Goal: Task Accomplishment & Management: Manage account settings

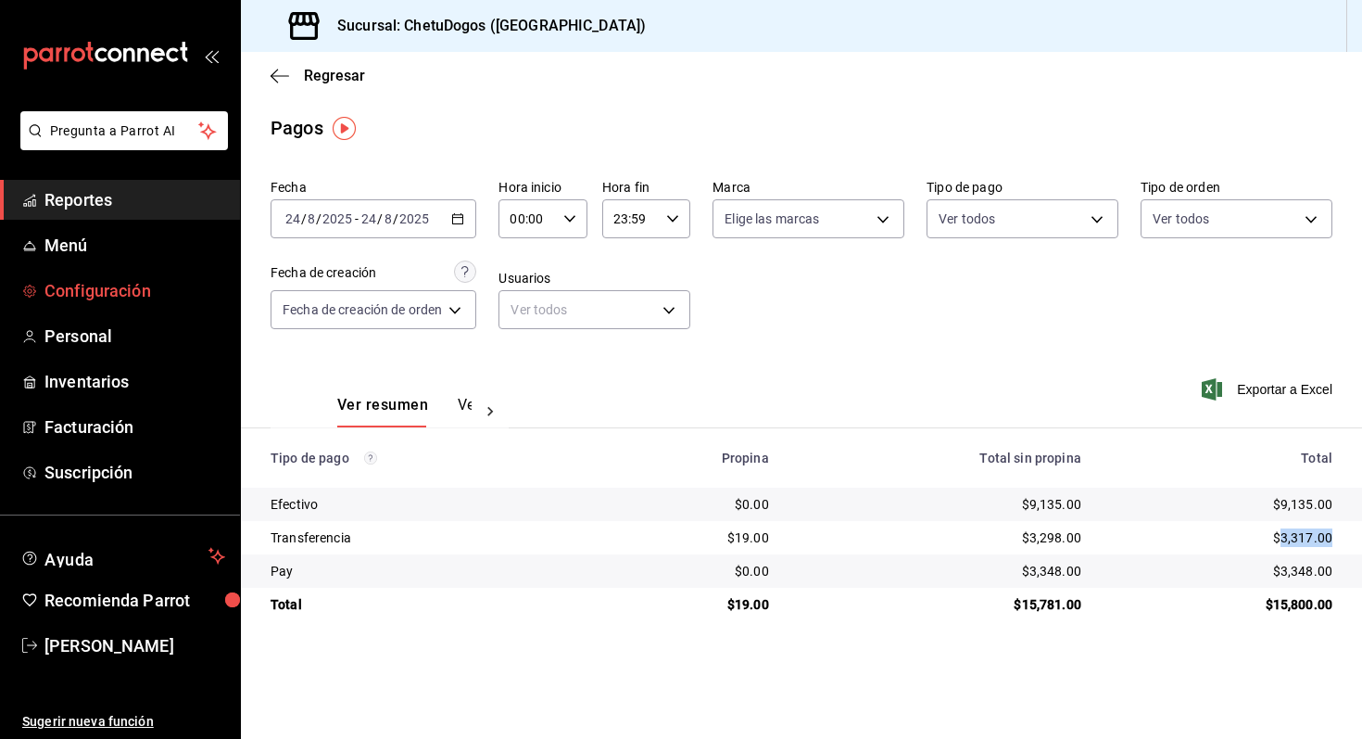
click at [90, 278] on span "Configuración" at bounding box center [134, 290] width 181 height 25
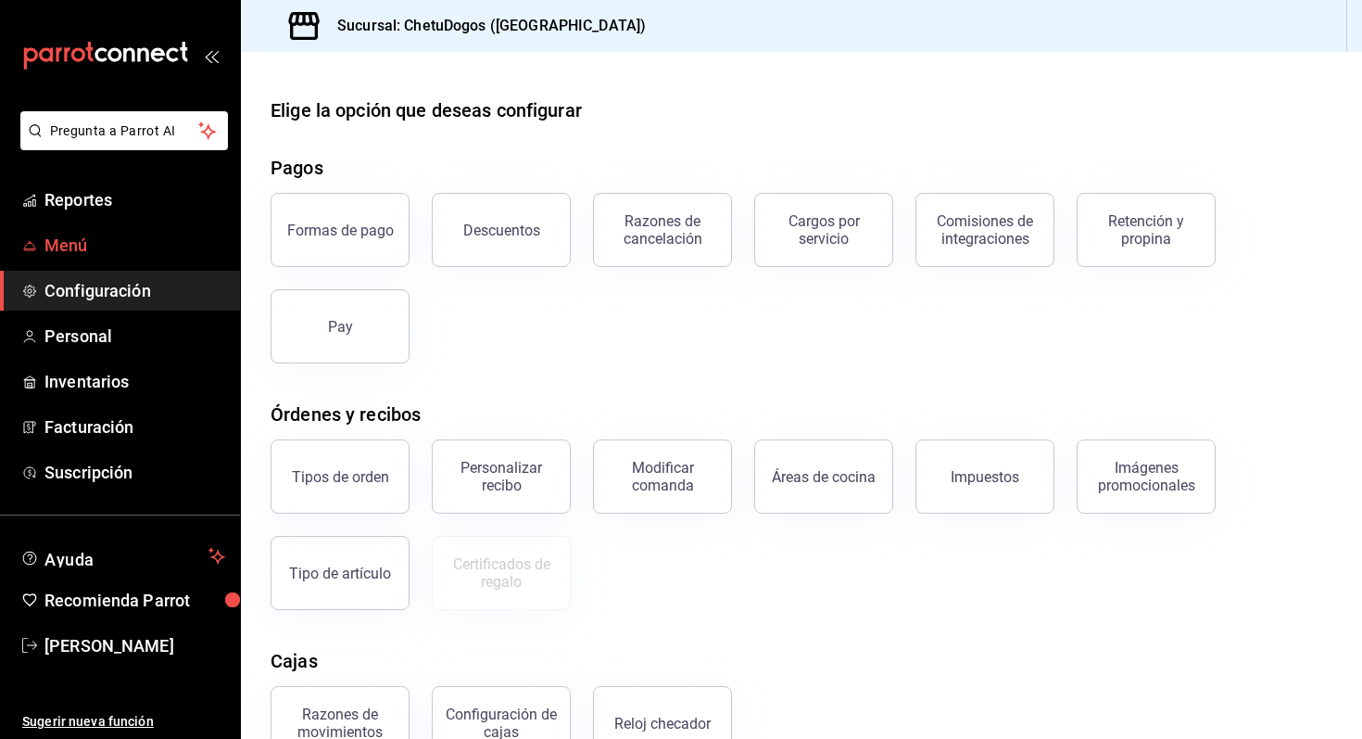
click at [74, 261] on link "Menú" at bounding box center [120, 245] width 240 height 40
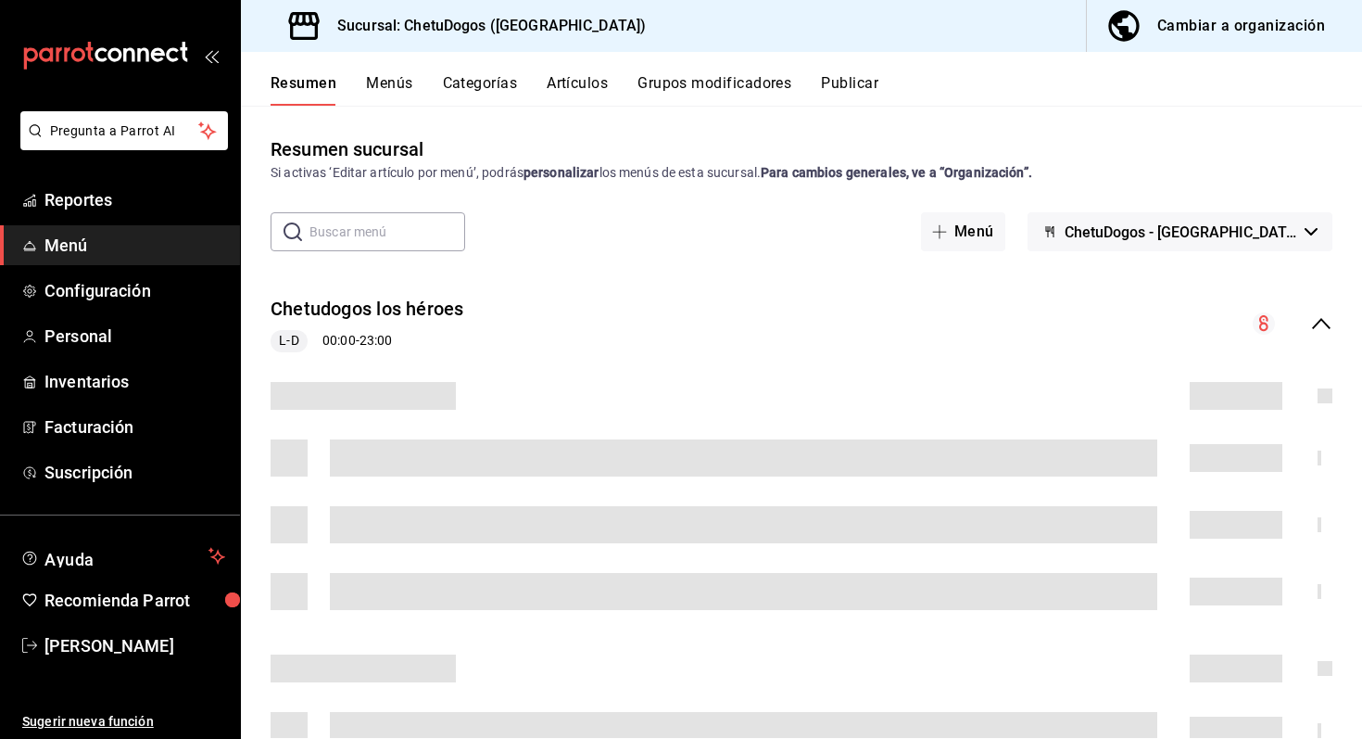
click at [559, 97] on button "Artículos" at bounding box center [577, 90] width 61 height 32
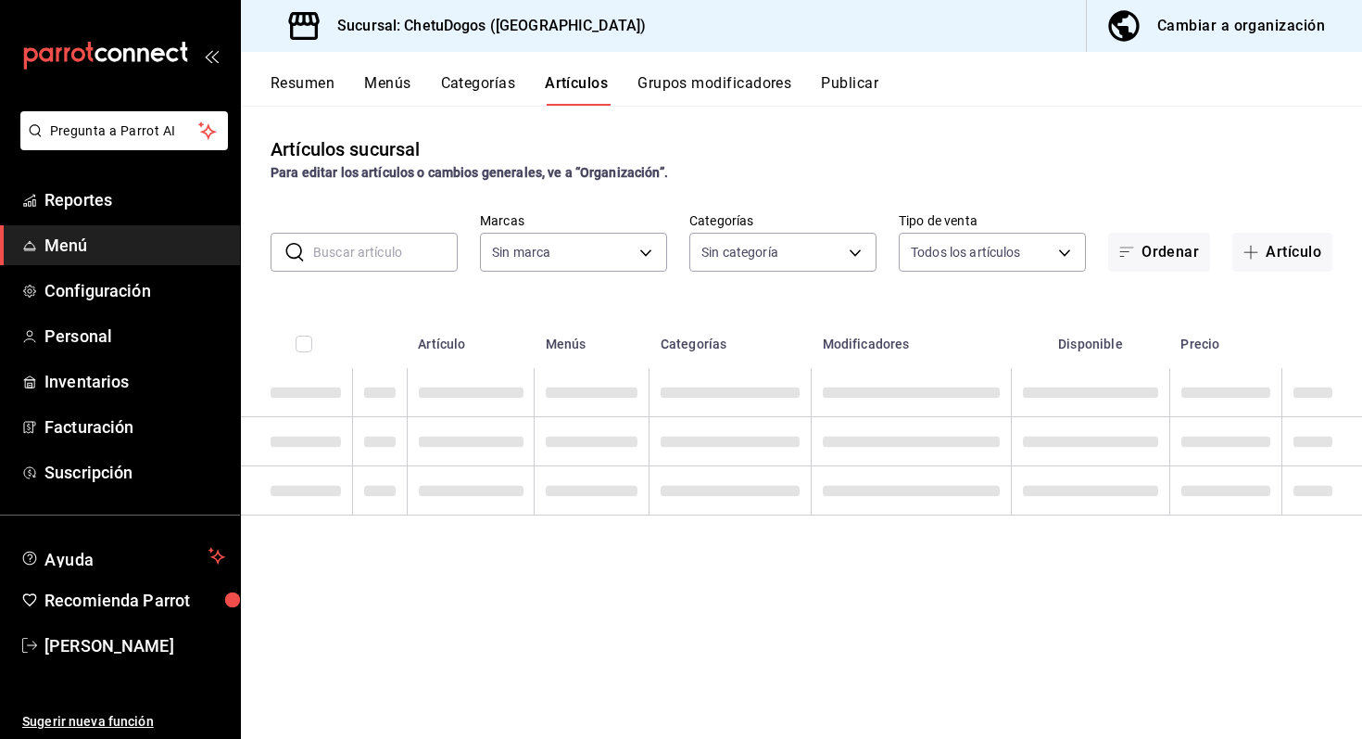
type input "60df9225-d058-4d29-bb62-6af3de7ee28c,2d69176c-f2be-4101-9327-30cb6ba90a78,4a3d7…"
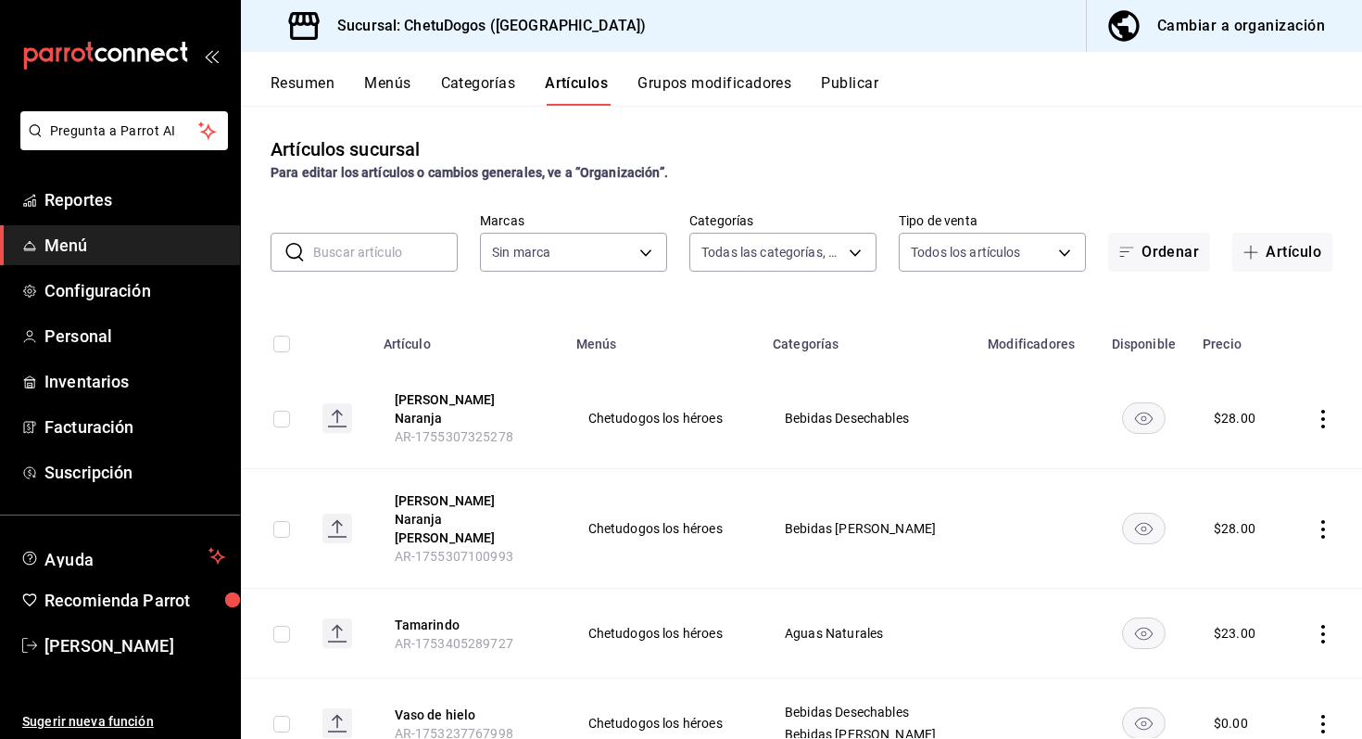
click at [353, 237] on input "text" at bounding box center [385, 252] width 145 height 37
type input "queso"
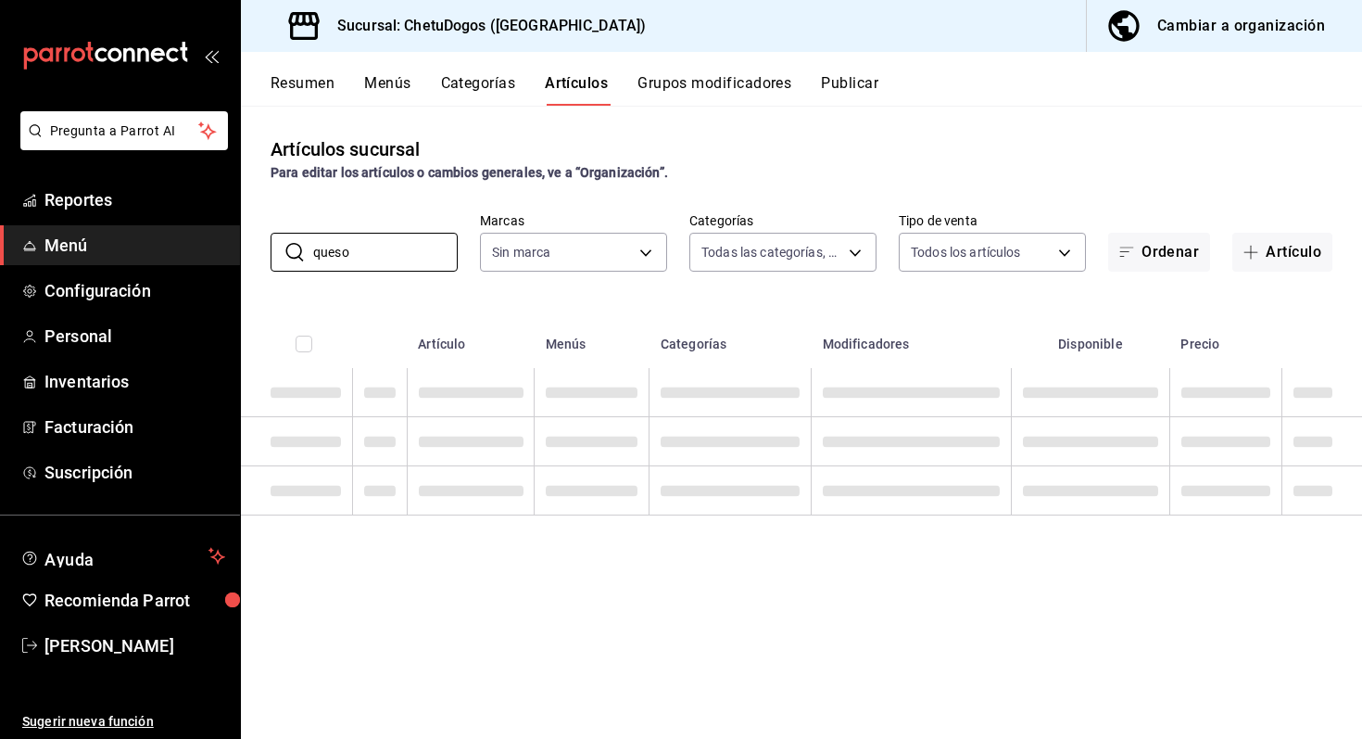
type input "f935c0c6-02c4-4254-99ed-937555d763ee"
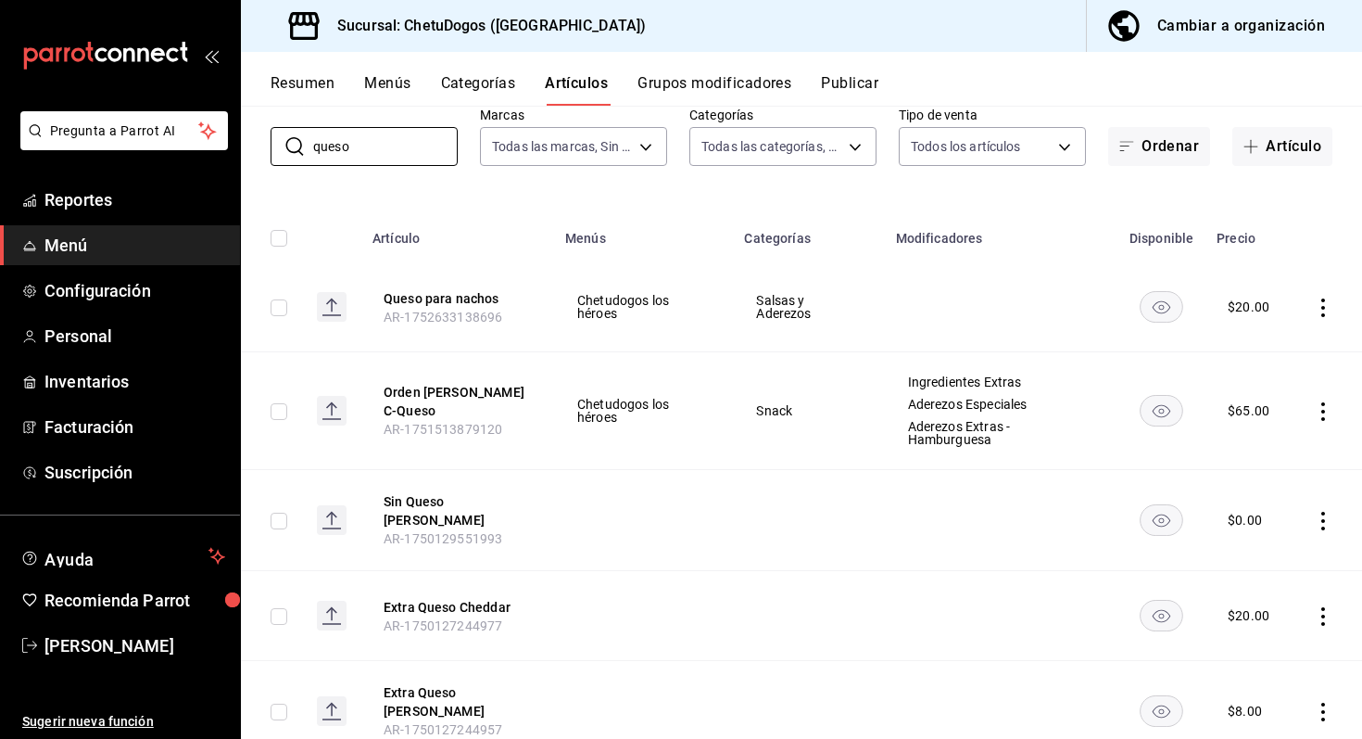
scroll to position [105, 0]
type input "queso"
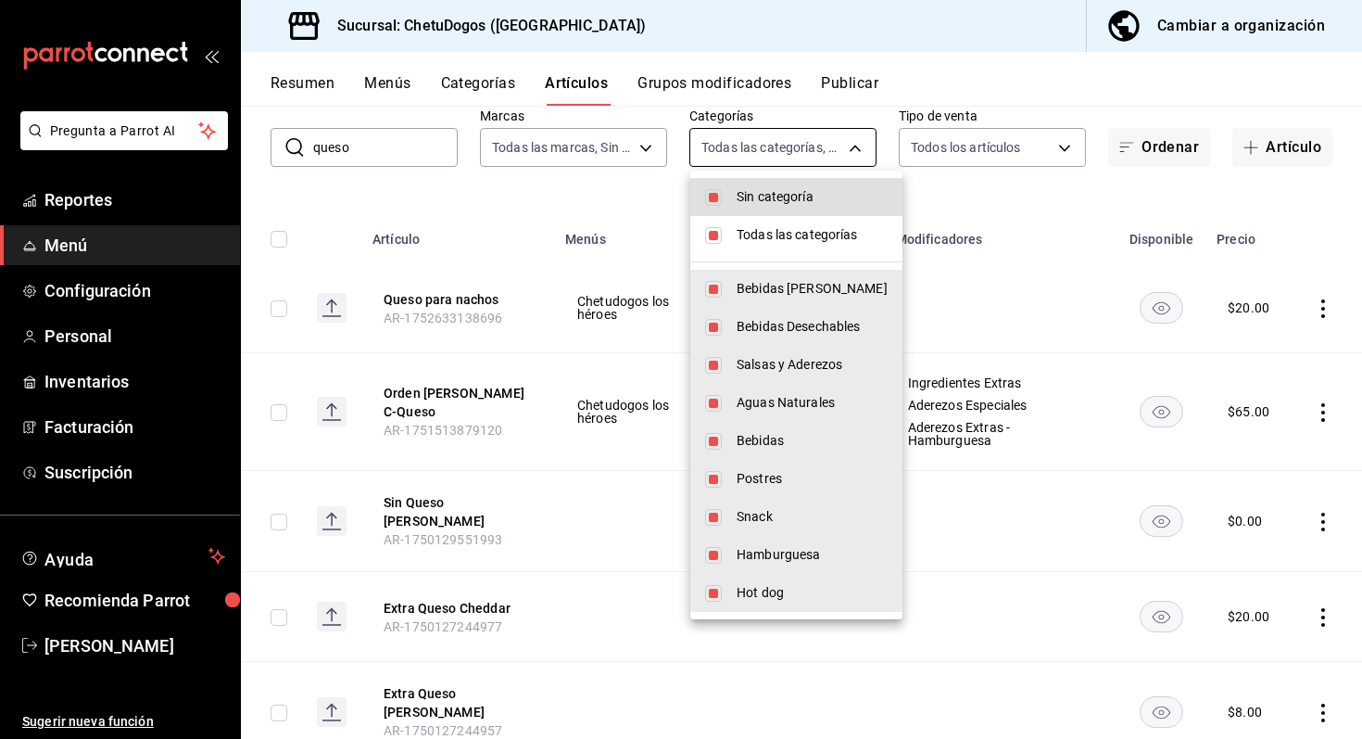
click at [766, 135] on body "Pregunta a Parrot AI Reportes Menú Configuración Personal Inventarios Facturaci…" at bounding box center [681, 369] width 1362 height 739
click at [741, 235] on span "Todas las categorías" at bounding box center [812, 234] width 151 height 19
checkbox input "false"
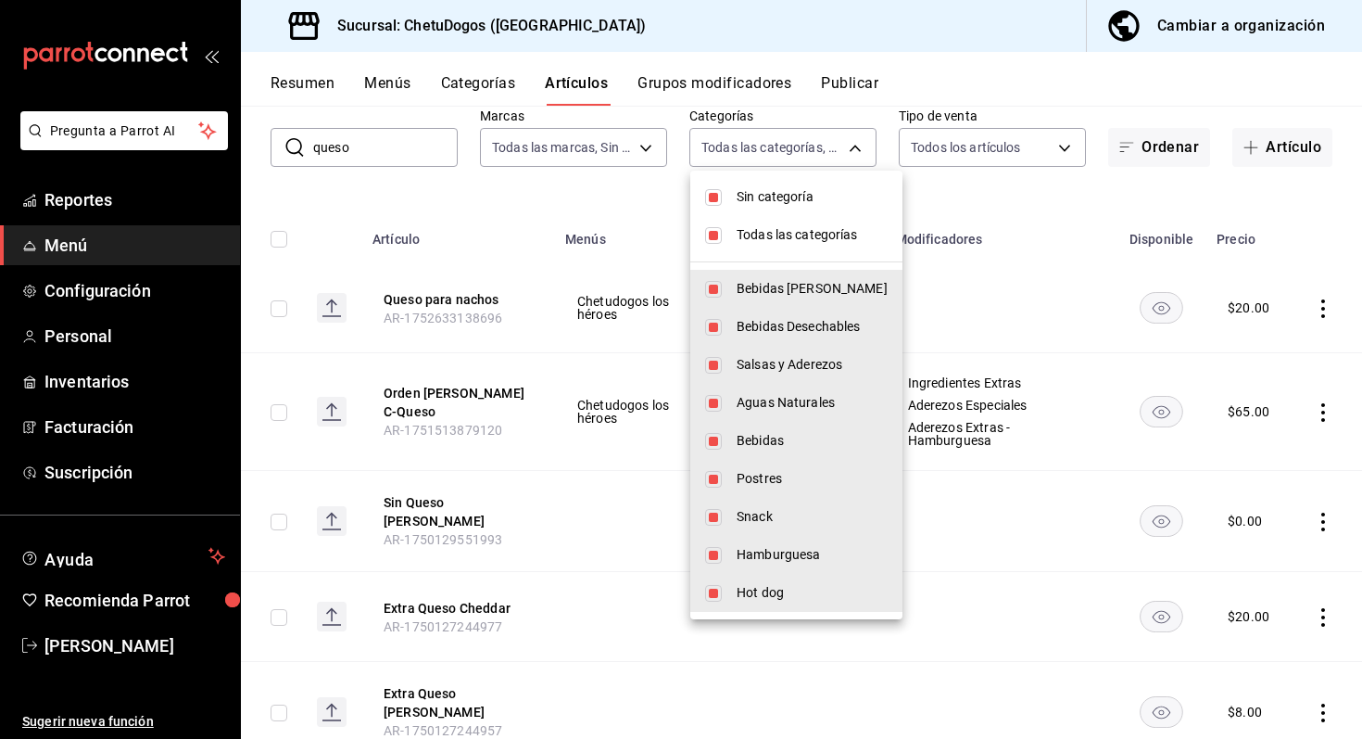
checkbox input "false"
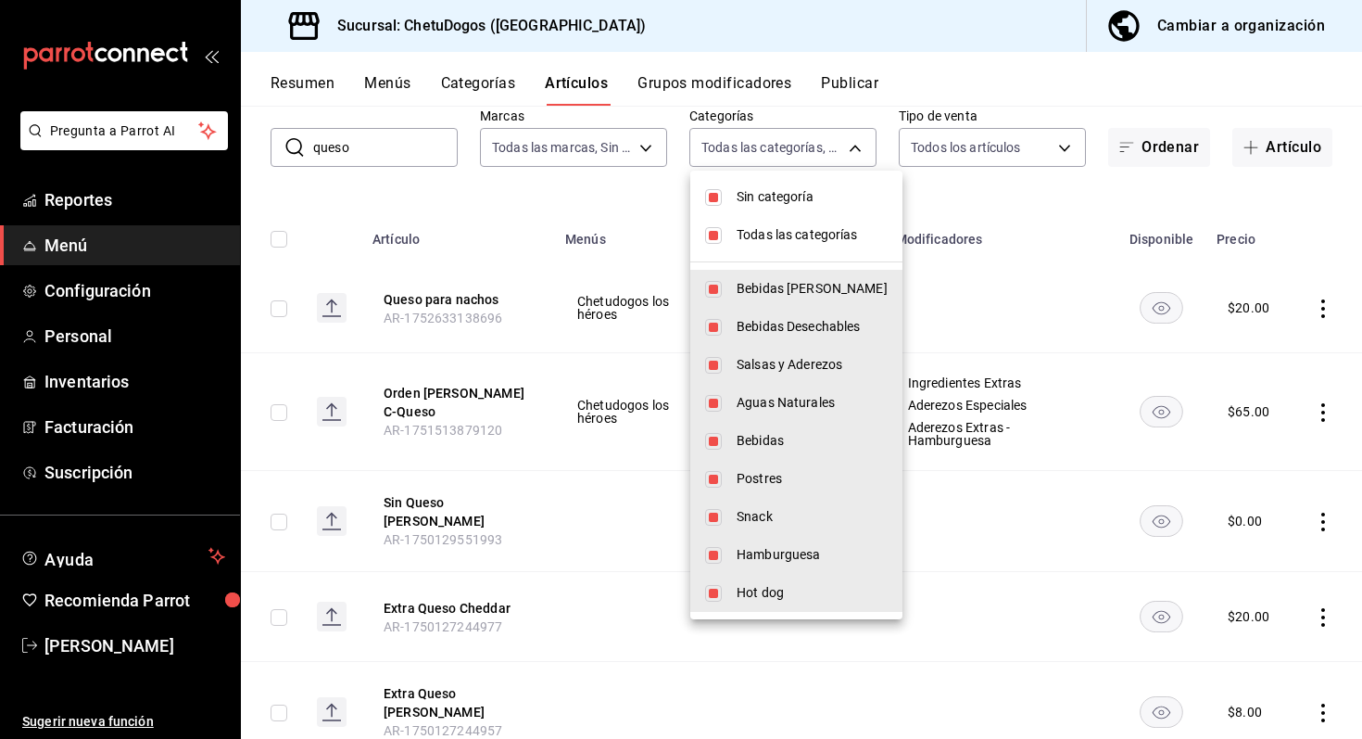
checkbox input "false"
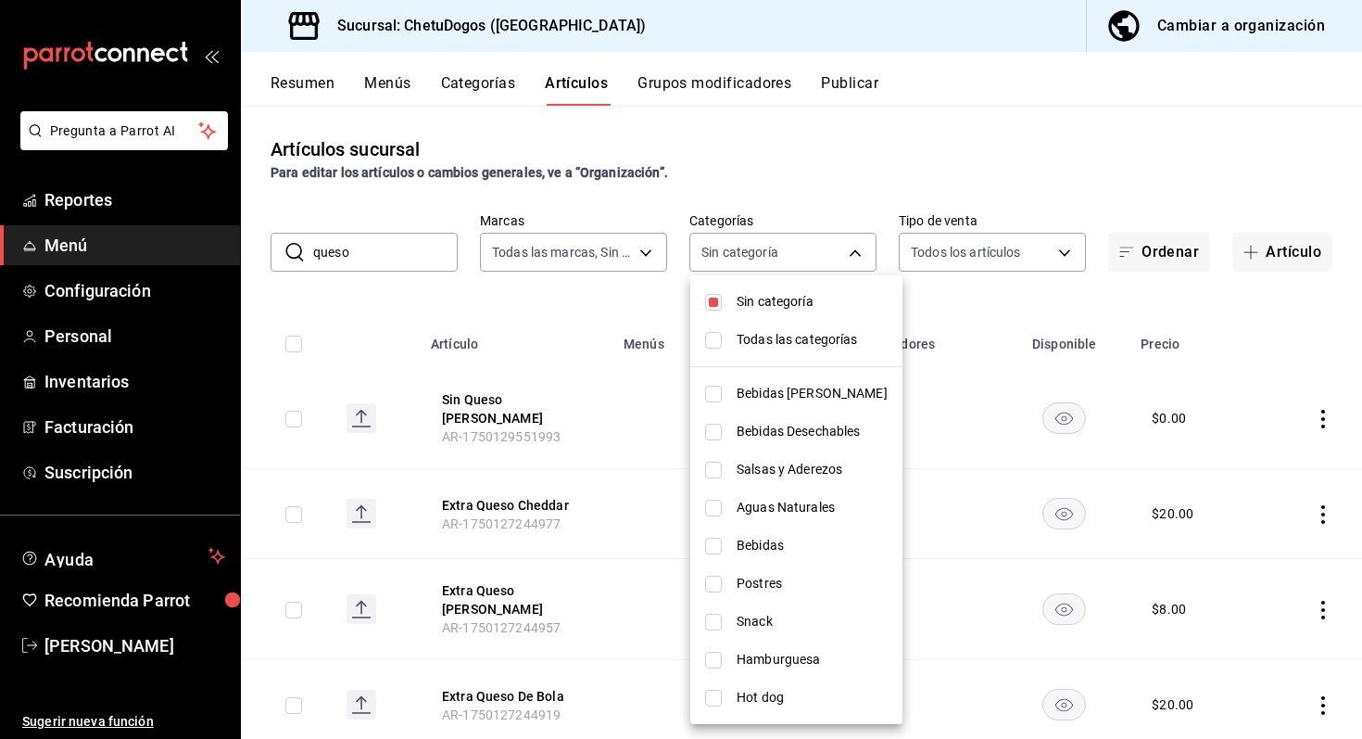
click at [418, 264] on div at bounding box center [681, 369] width 1362 height 739
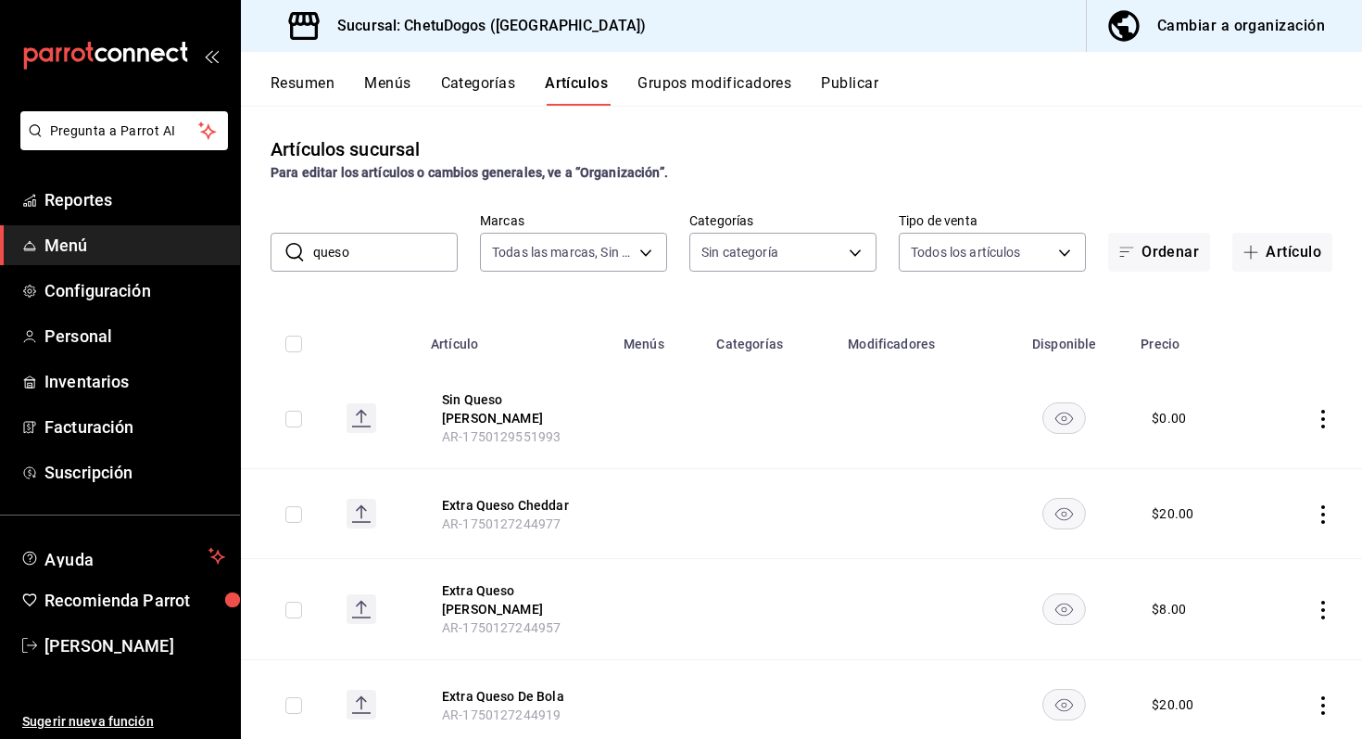
click at [418, 264] on div at bounding box center [681, 369] width 1362 height 739
click at [382, 245] on input "queso" at bounding box center [385, 252] width 145 height 37
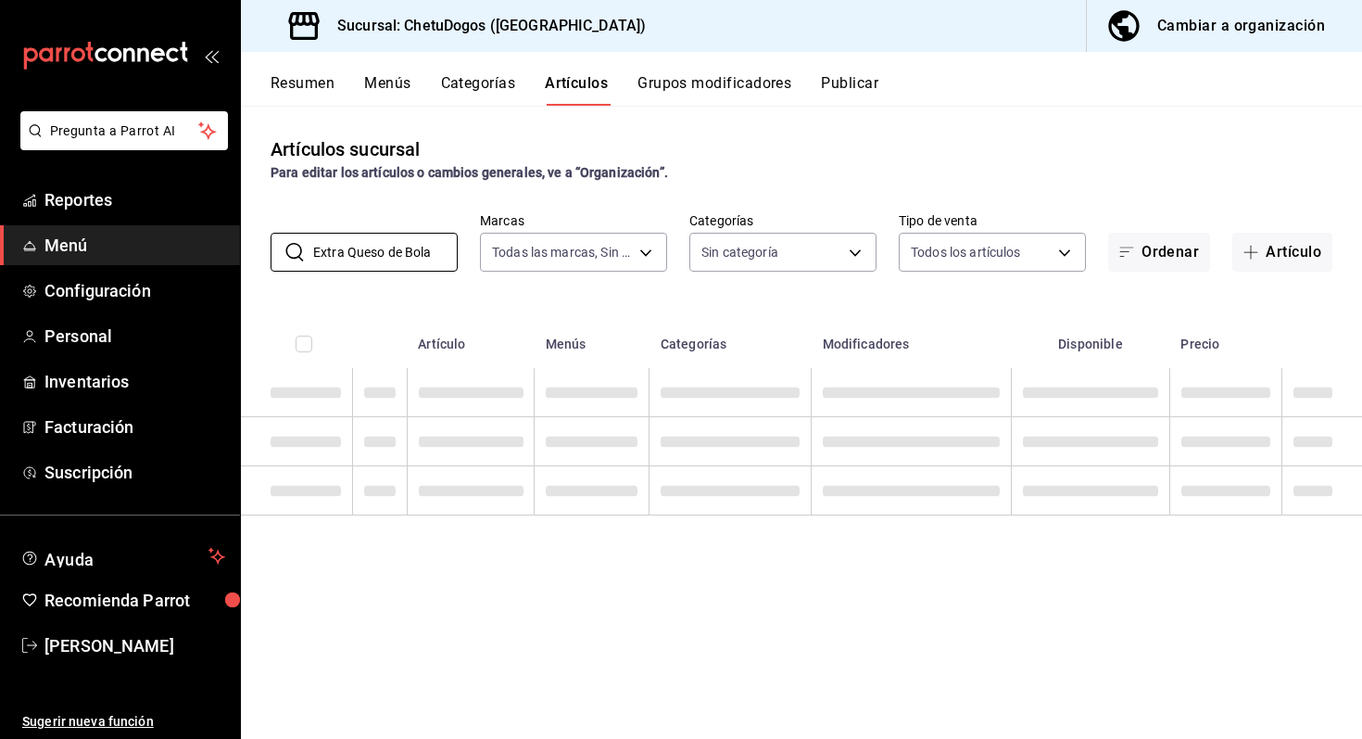
type input "Extra Queso de Bola"
click at [646, 530] on div "Artículos sucursal Para editar los artículos o cambios generales, ve a “Organiz…" at bounding box center [801, 422] width 1121 height 632
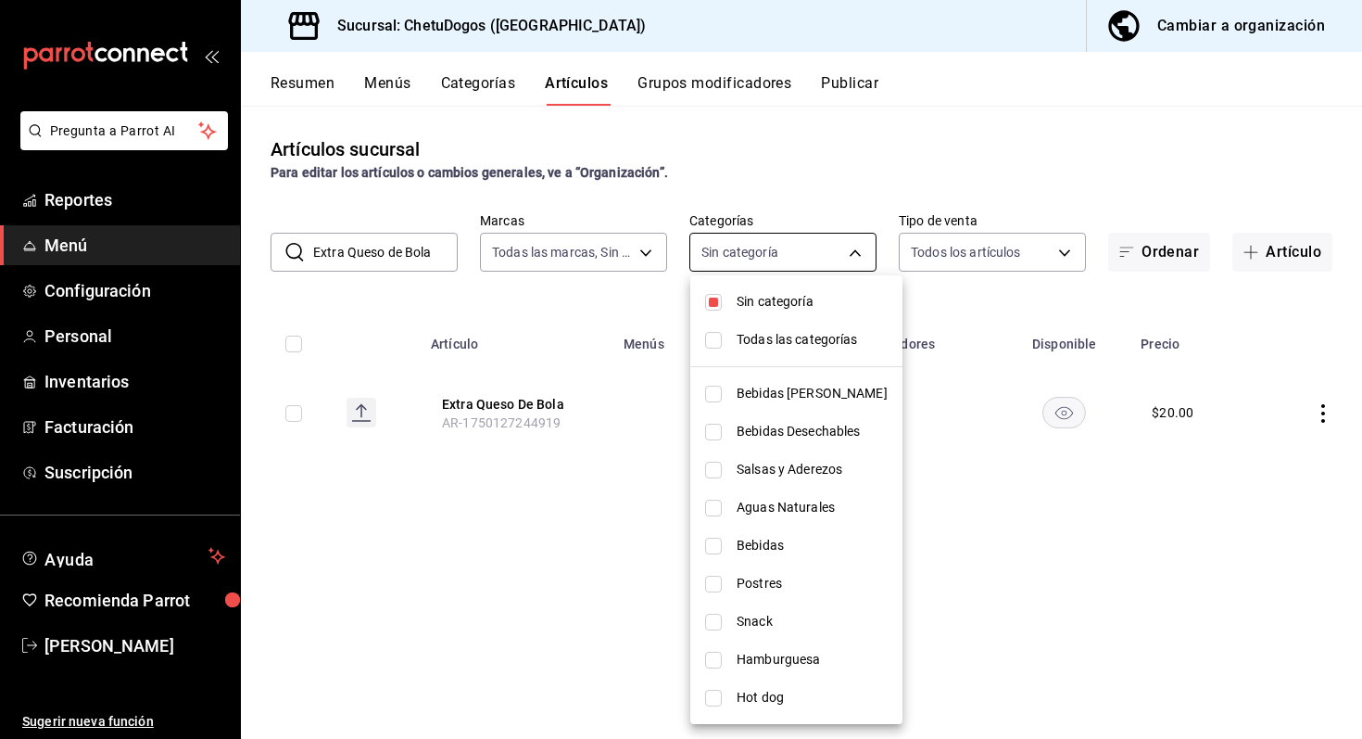
click at [764, 263] on body "Pregunta a Parrot AI Reportes Menú Configuración Personal Inventarios Facturaci…" at bounding box center [681, 369] width 1362 height 739
click at [715, 304] on input "checkbox" at bounding box center [713, 302] width 17 height 17
checkbox input "false"
click at [713, 698] on input "checkbox" at bounding box center [713, 698] width 17 height 17
checkbox input "true"
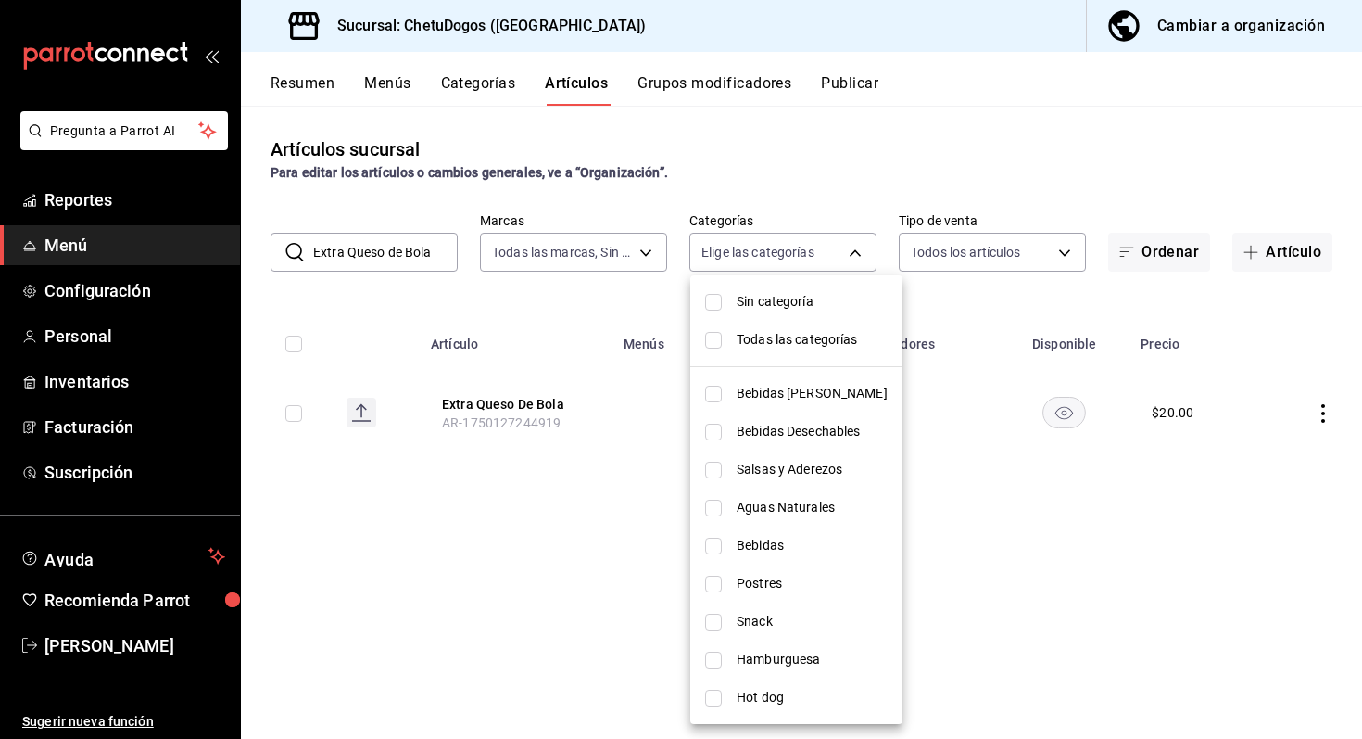
type input "7bd8b5cb-6d5a-4ddb-a19e-3a6bd9d06991"
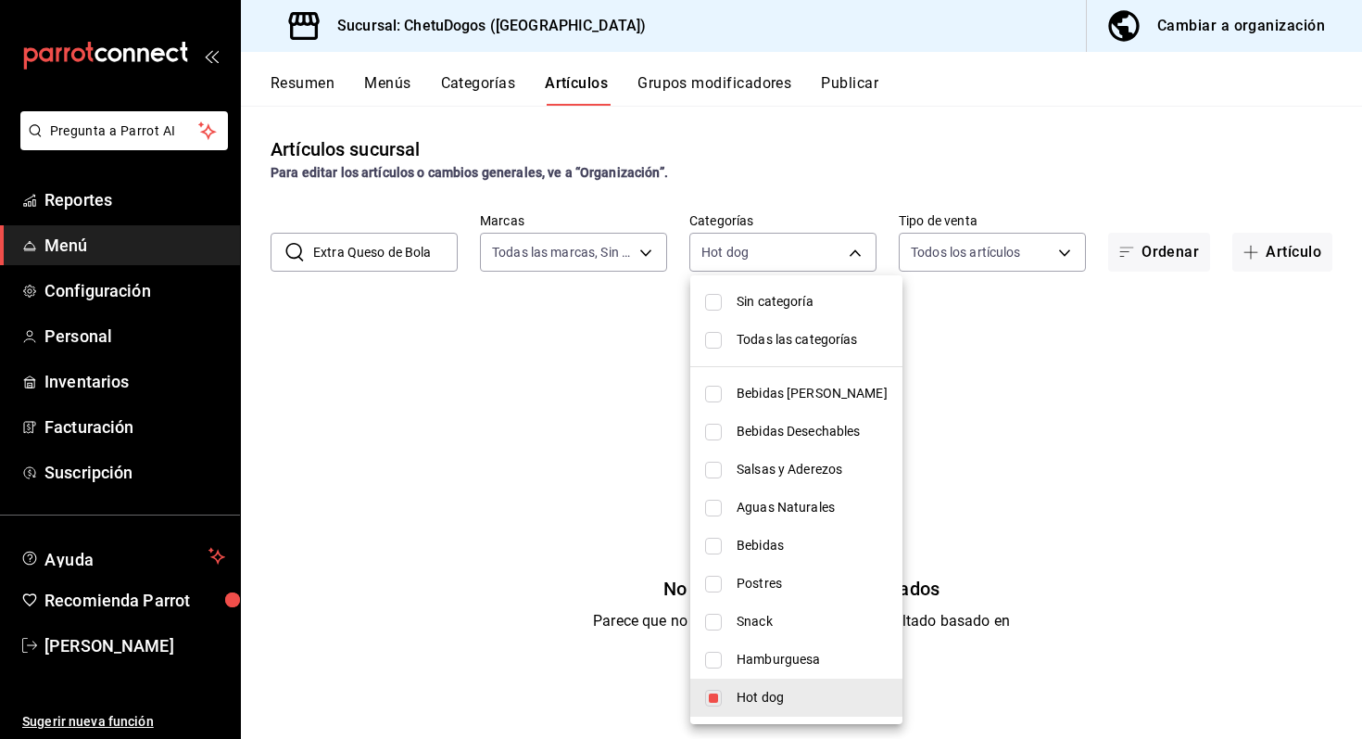
click at [713, 698] on input "checkbox" at bounding box center [713, 698] width 17 height 17
checkbox input "false"
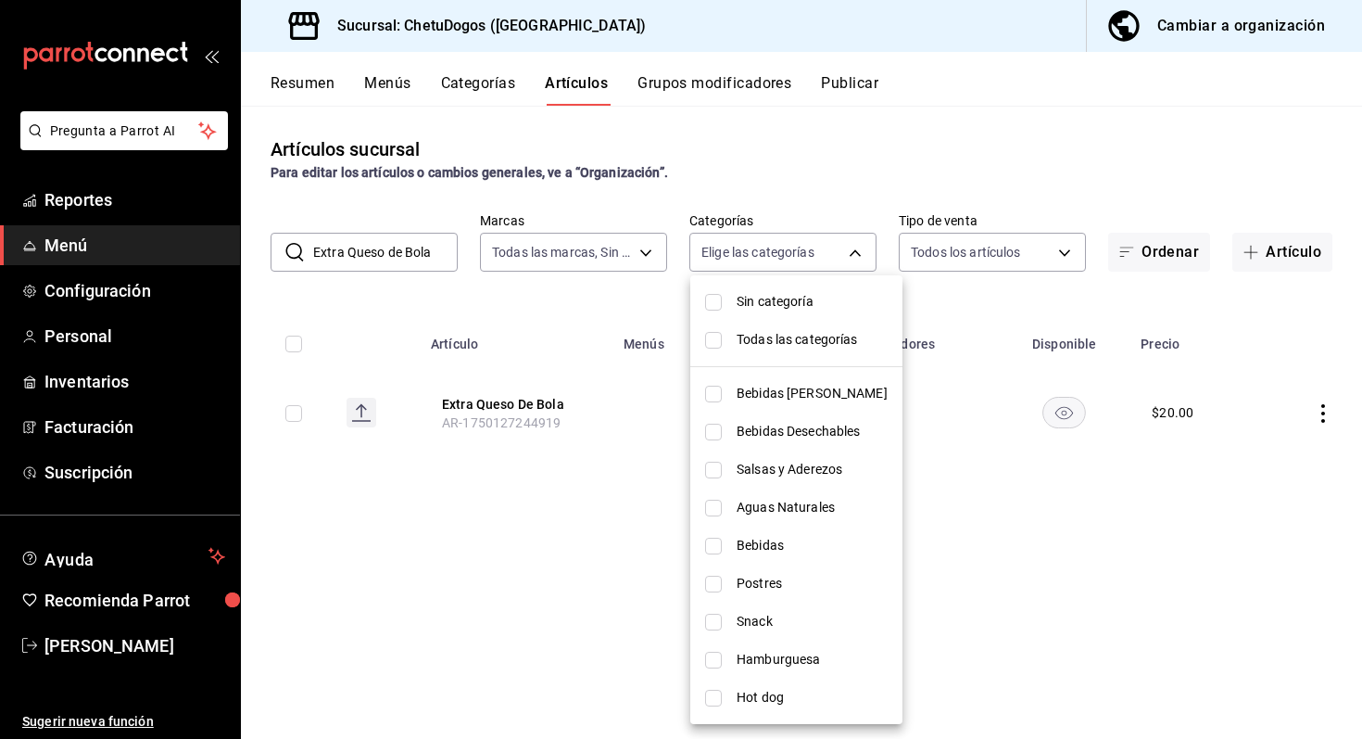
click at [484, 88] on div at bounding box center [681, 369] width 1362 height 739
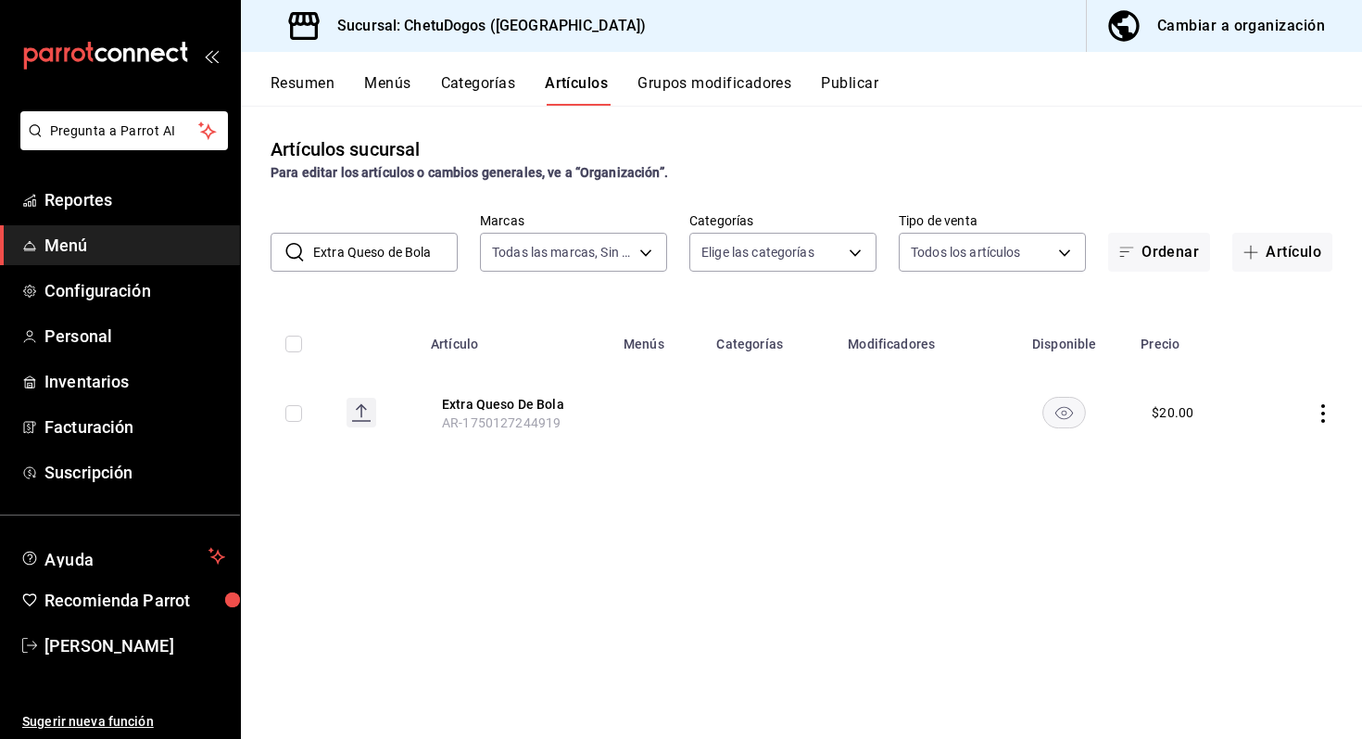
click at [478, 80] on button "Categorías" at bounding box center [478, 90] width 75 height 32
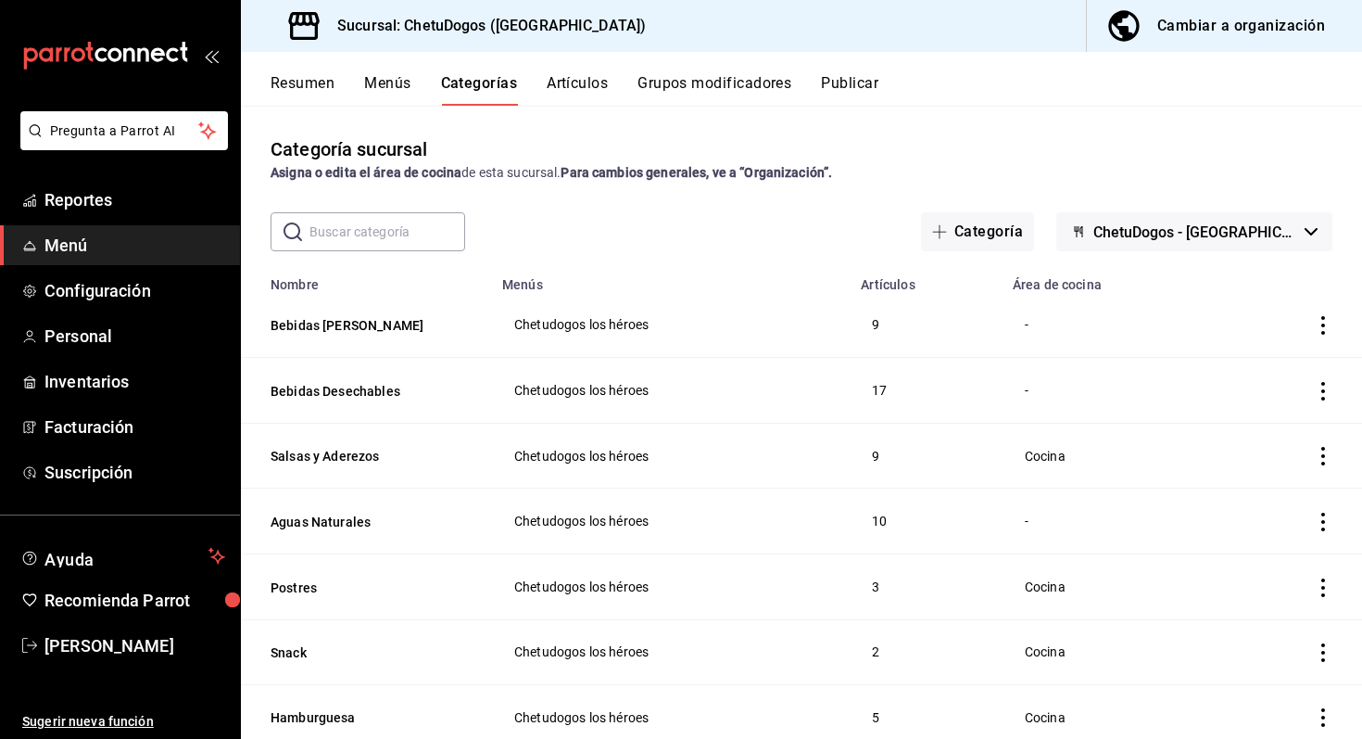
click at [598, 75] on button "Artículos" at bounding box center [577, 90] width 61 height 32
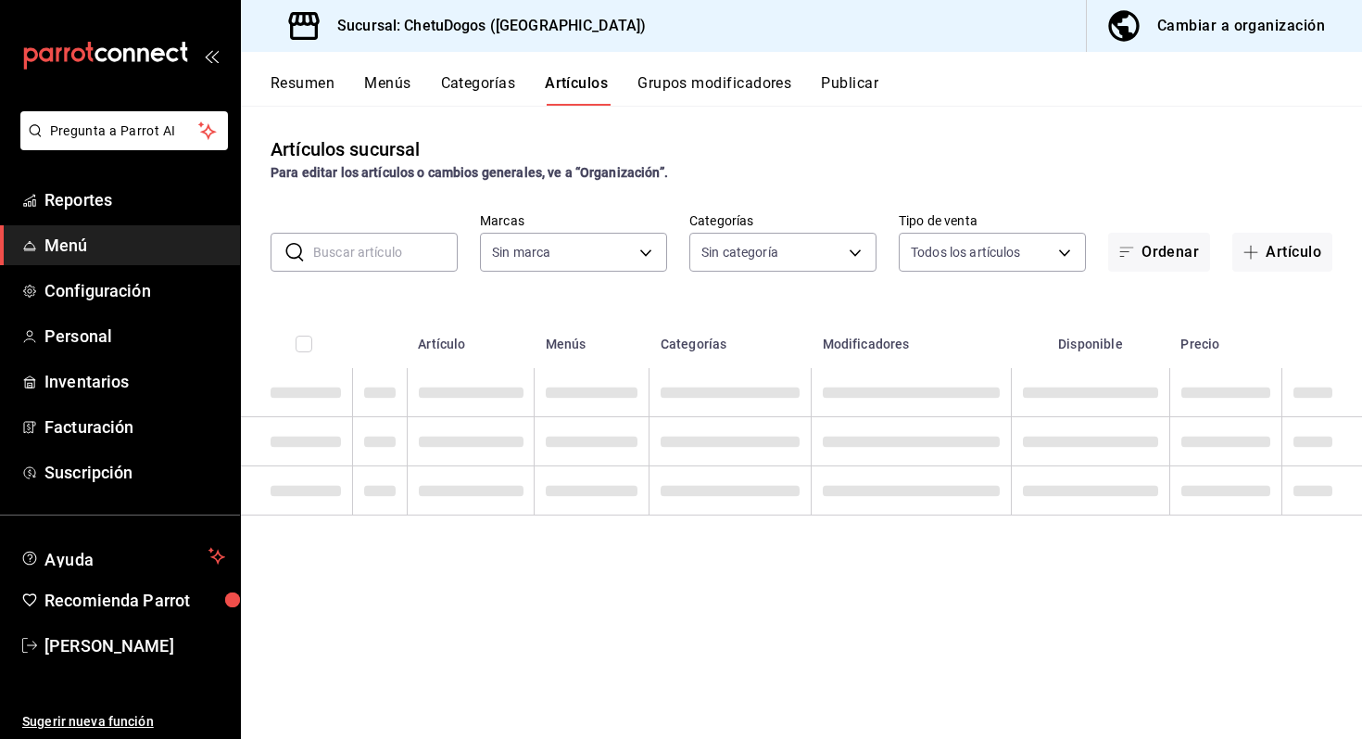
type input "f935c0c6-02c4-4254-99ed-937555d763ee"
type input "60df9225-d058-4d29-bb62-6af3de7ee28c,2d69176c-f2be-4101-9327-30cb6ba90a78,4a3d7…"
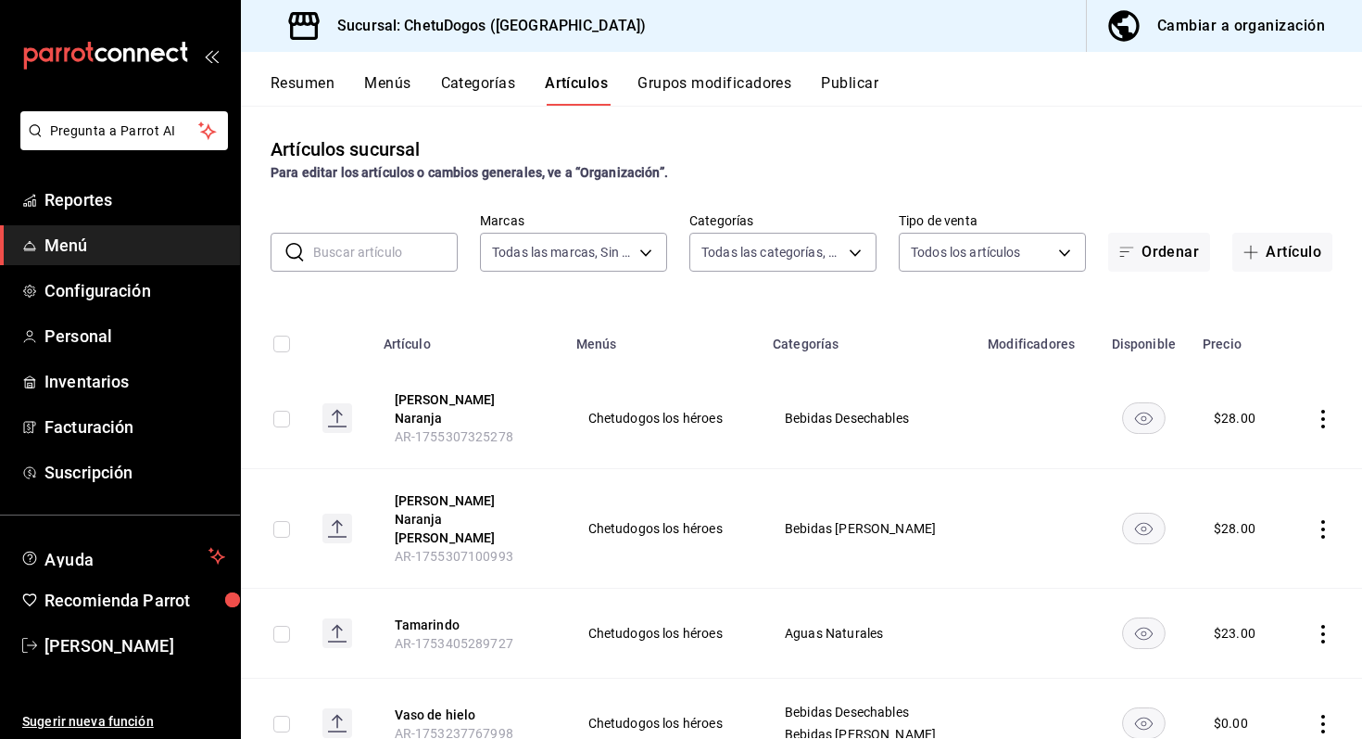
click at [405, 243] on input "text" at bounding box center [385, 252] width 145 height 37
click at [347, 259] on input "text" at bounding box center [385, 252] width 145 height 37
click at [353, 261] on input "text" at bounding box center [385, 252] width 145 height 37
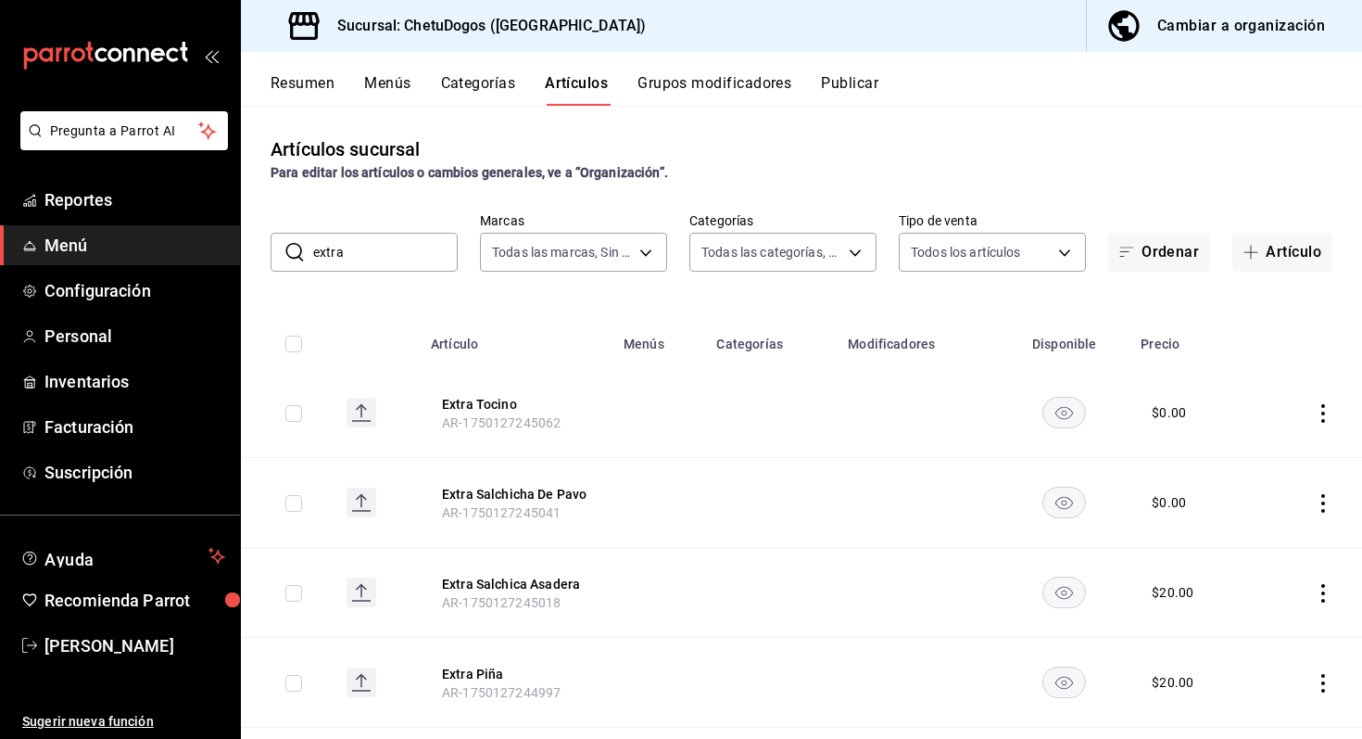
click at [360, 260] on input "extra" at bounding box center [385, 252] width 145 height 37
type input "Bola"
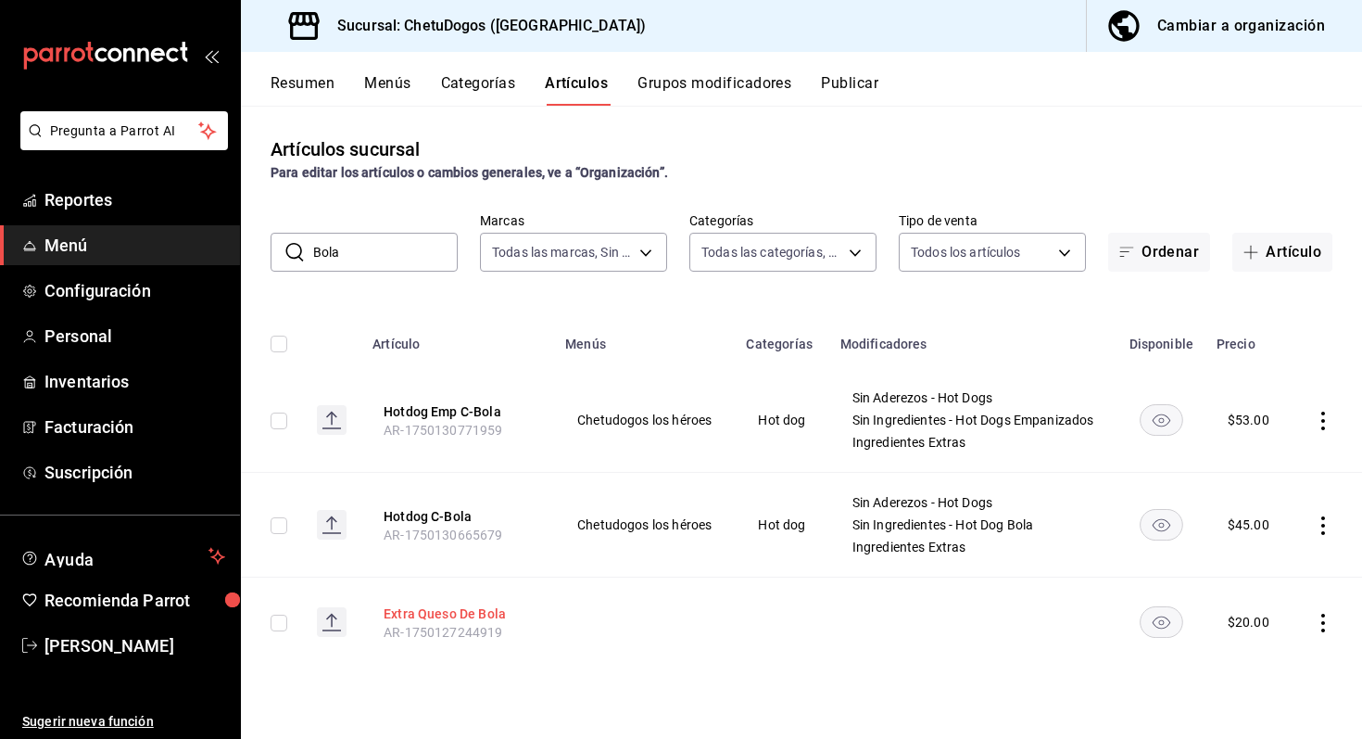
click at [482, 623] on button "Extra Queso De Bola" at bounding box center [458, 613] width 148 height 19
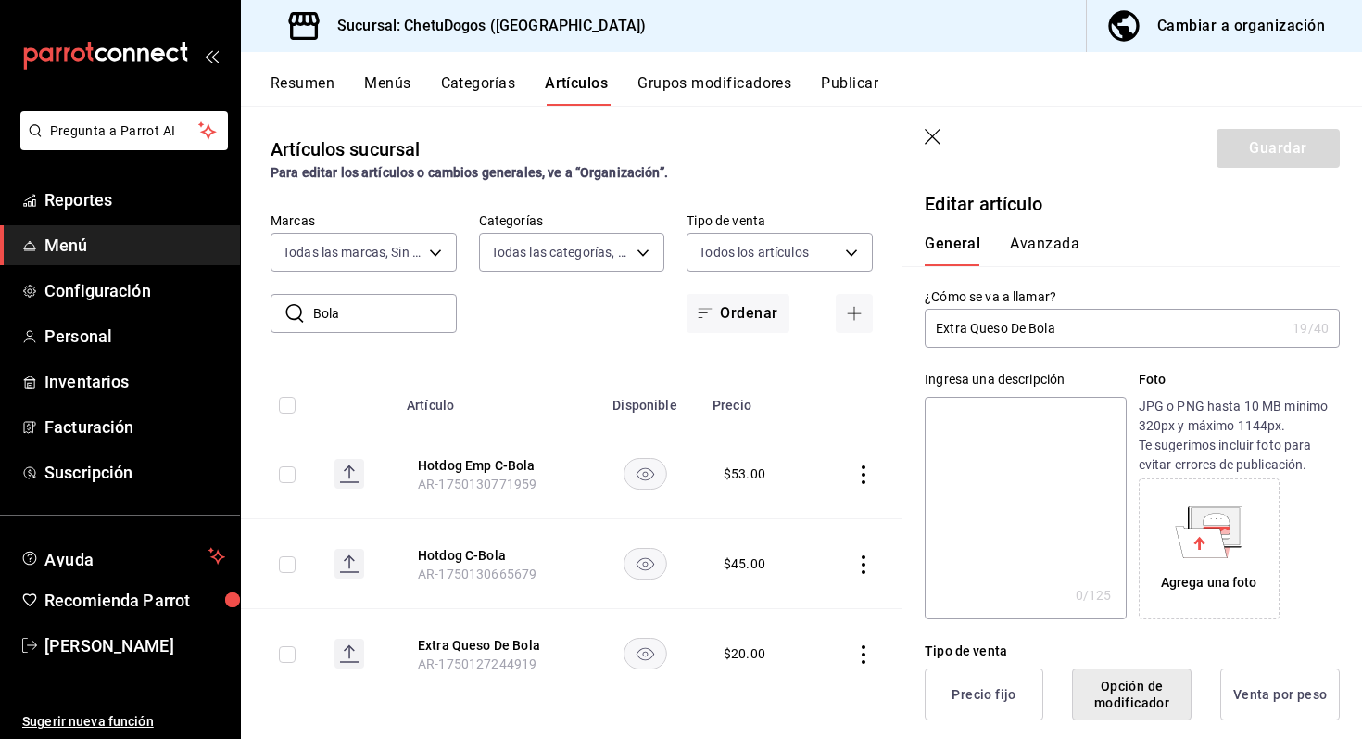
click at [932, 144] on icon "button" at bounding box center [934, 138] width 19 height 19
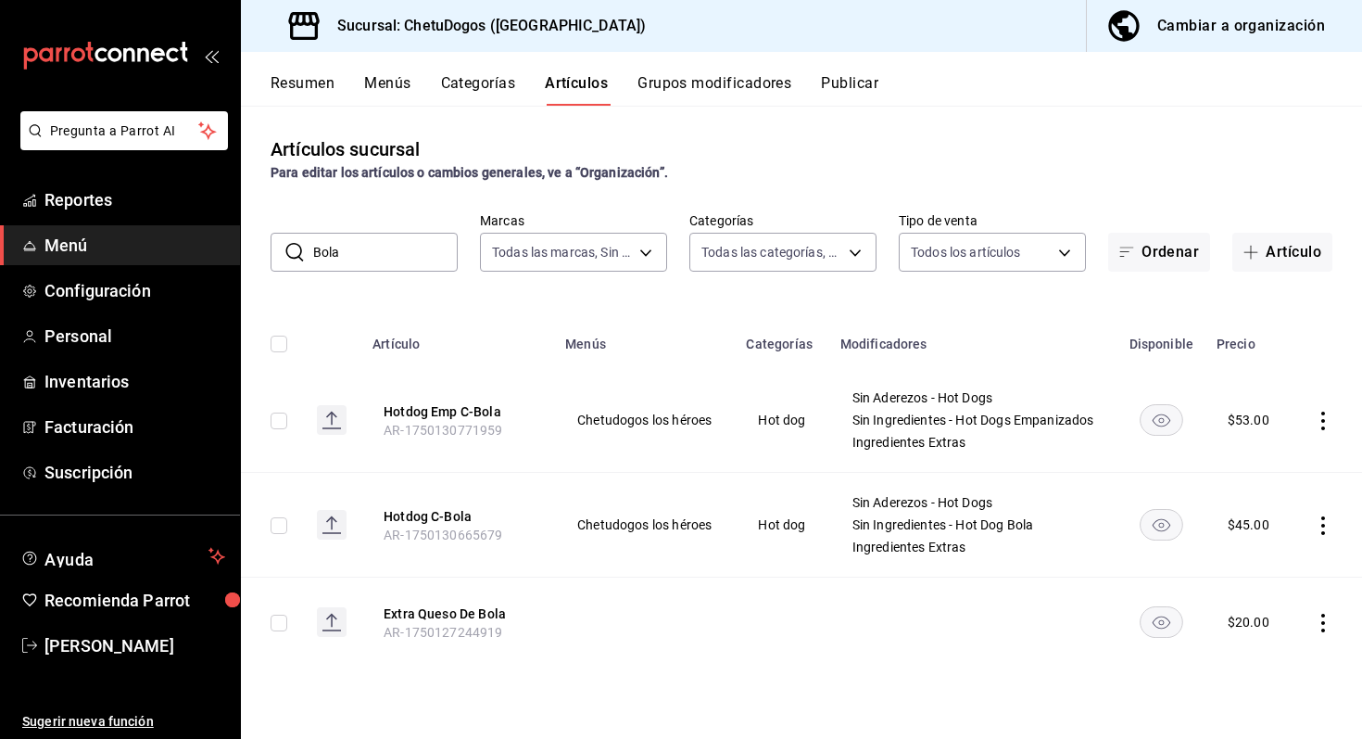
click at [471, 90] on button "Categorías" at bounding box center [478, 90] width 75 height 32
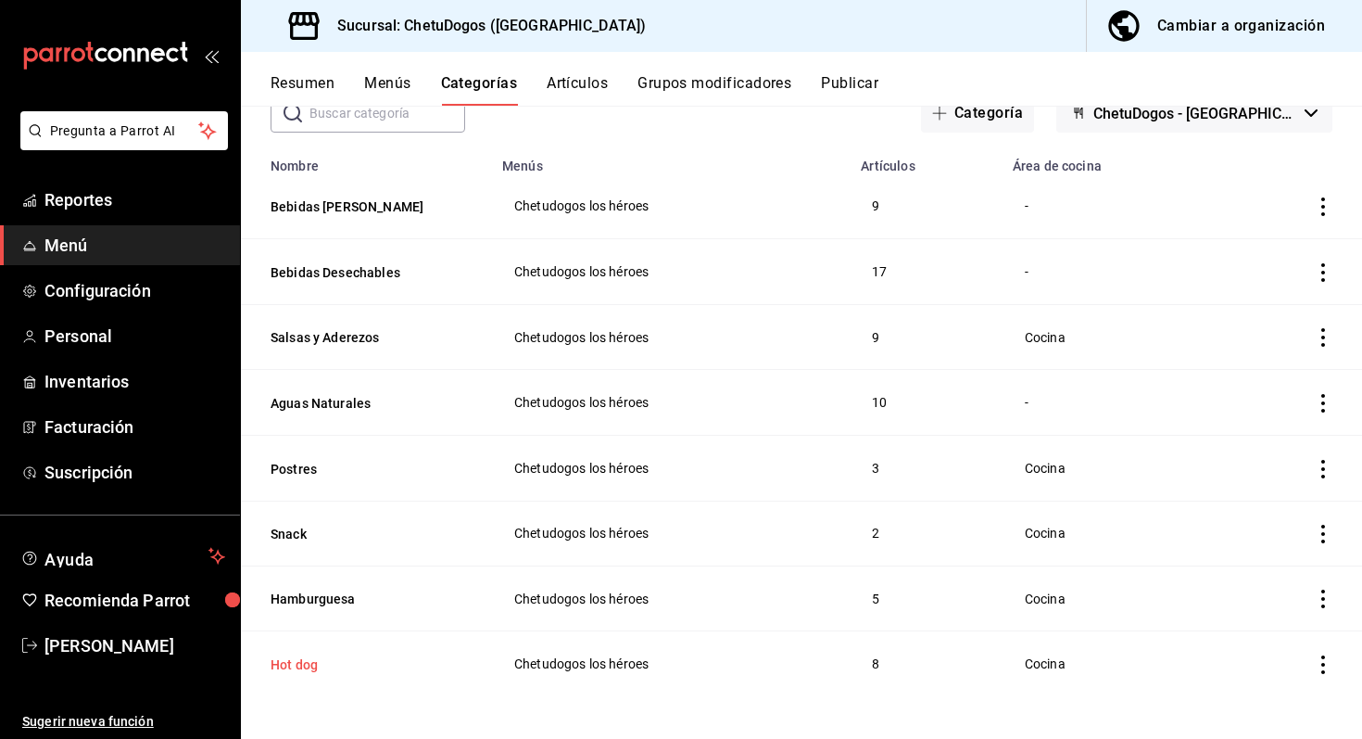
click at [298, 663] on button "Hot dog" at bounding box center [363, 664] width 185 height 19
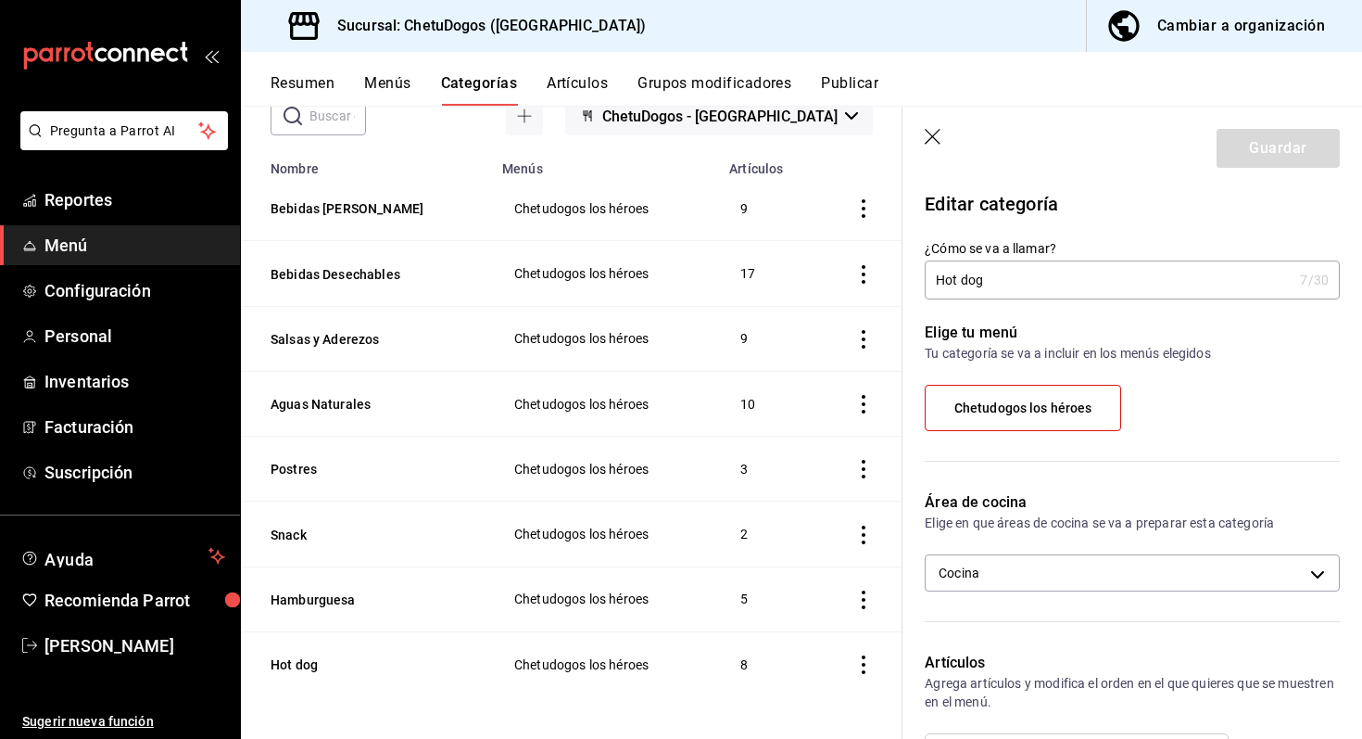
click at [931, 133] on icon "button" at bounding box center [934, 138] width 19 height 19
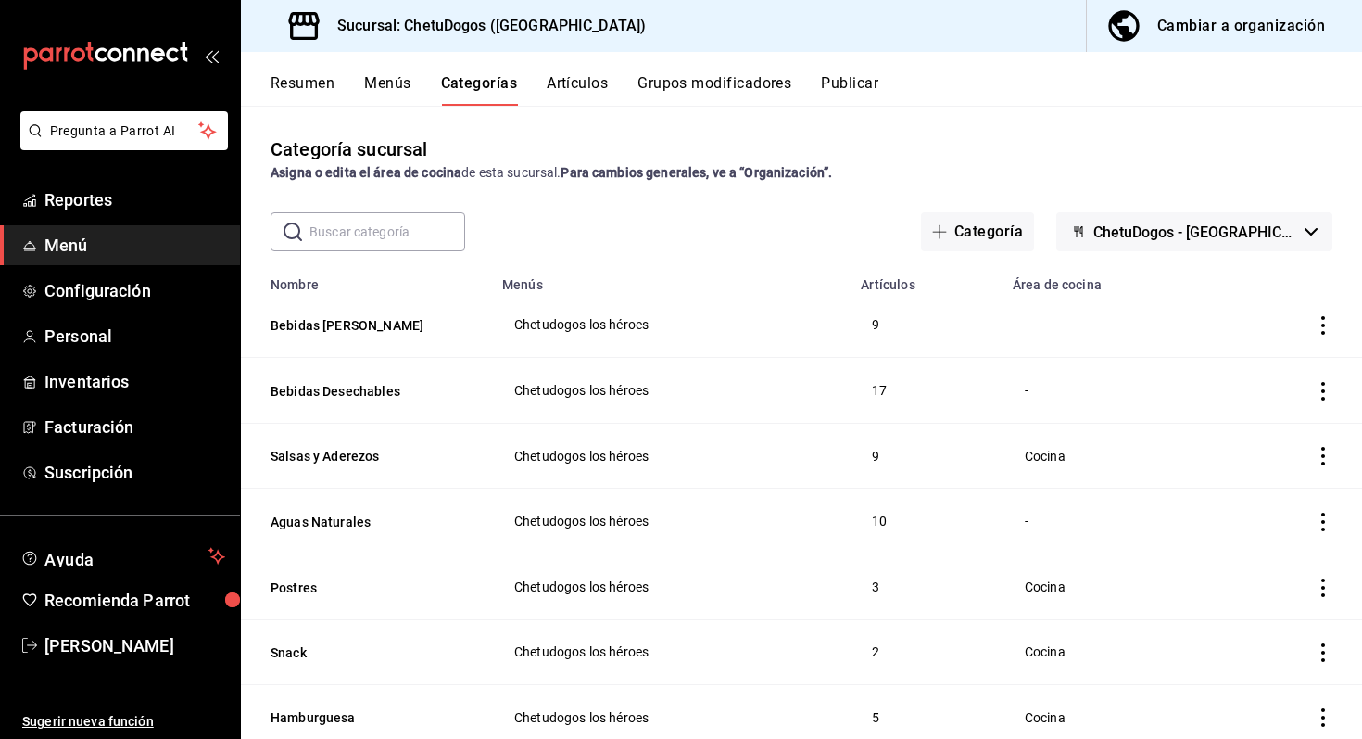
click at [698, 94] on button "Grupos modificadores" at bounding box center [715, 90] width 154 height 32
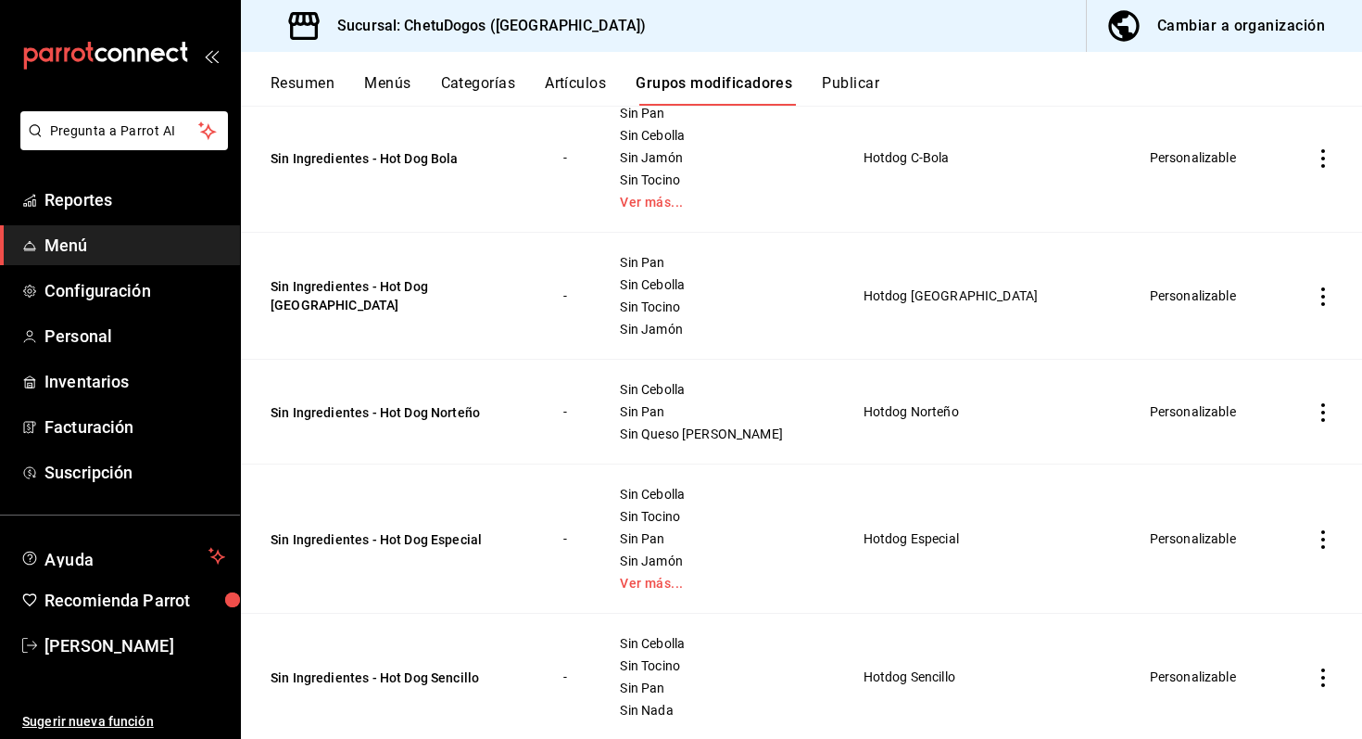
scroll to position [911, 0]
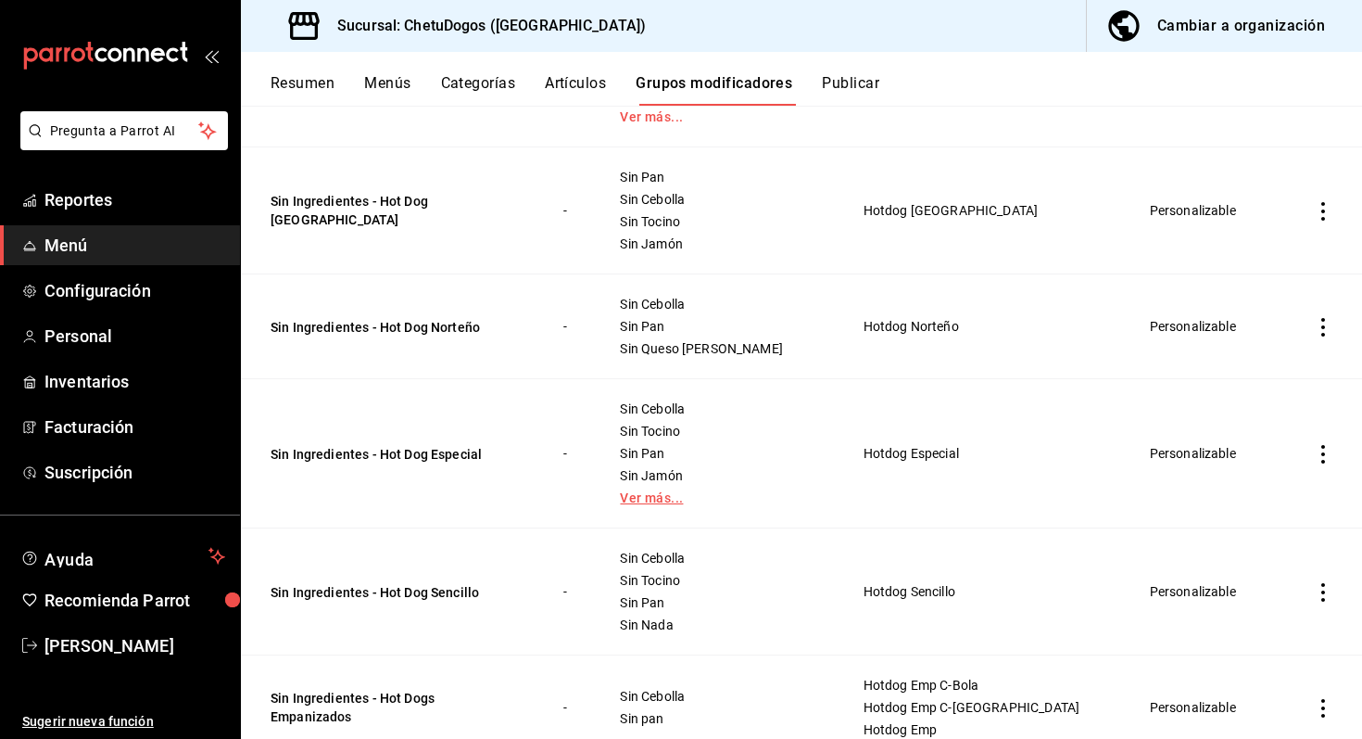
click at [688, 500] on link "Ver más..." at bounding box center [718, 497] width 196 height 13
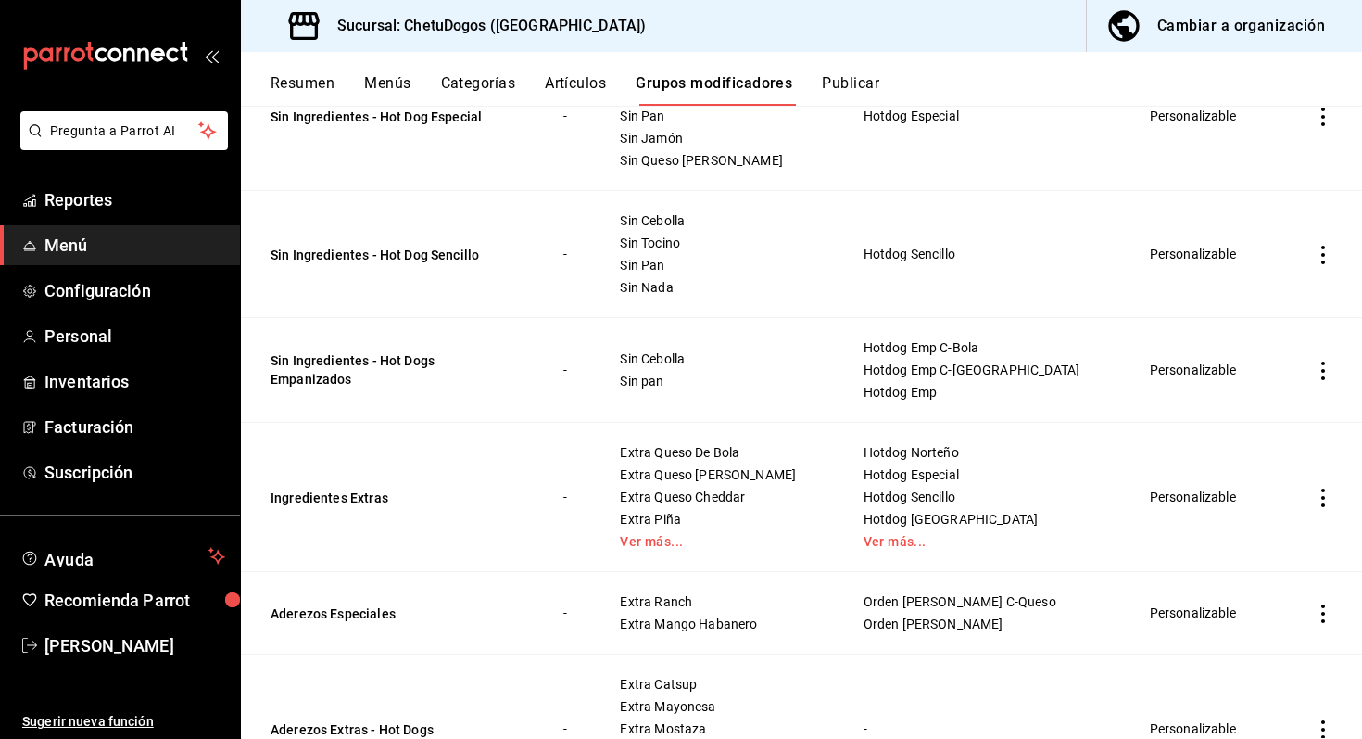
scroll to position [1404, 0]
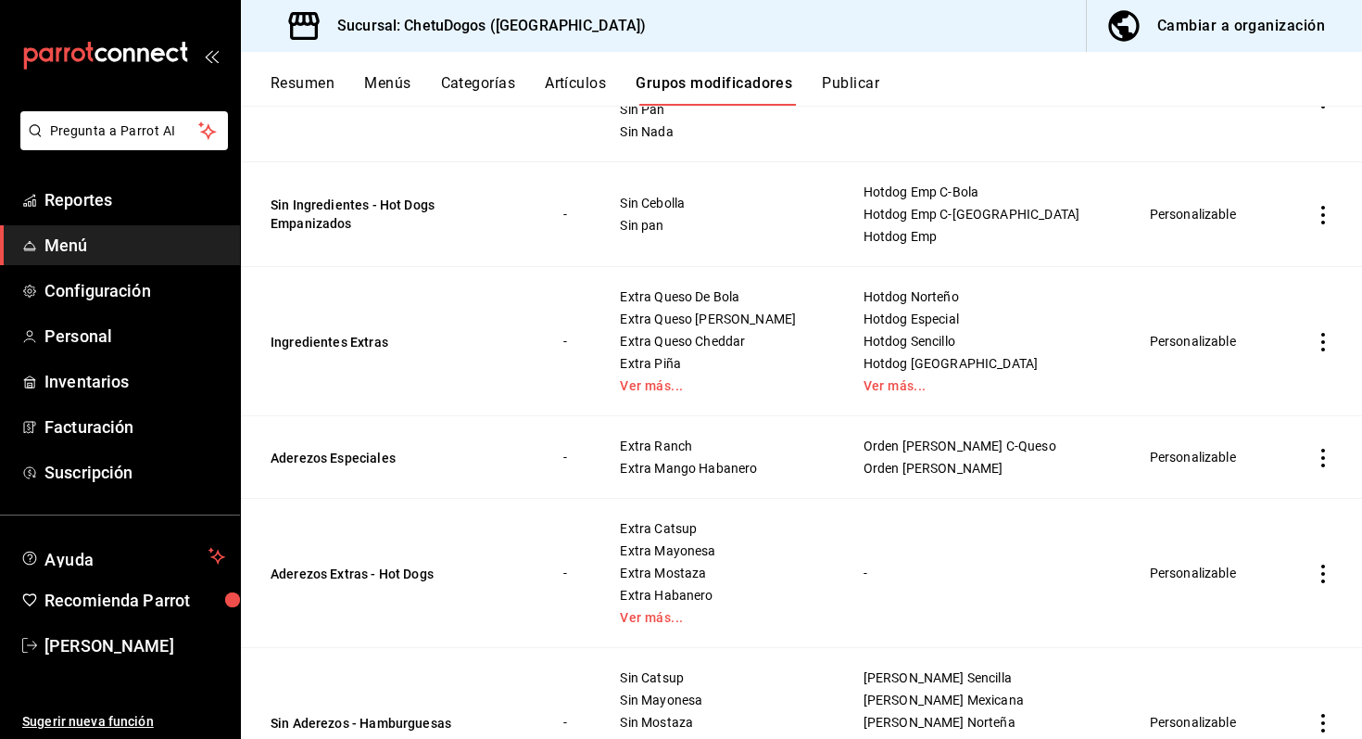
click at [695, 367] on span "Extra Piña" at bounding box center [718, 363] width 196 height 13
click at [695, 386] on link "Ver más..." at bounding box center [718, 385] width 196 height 13
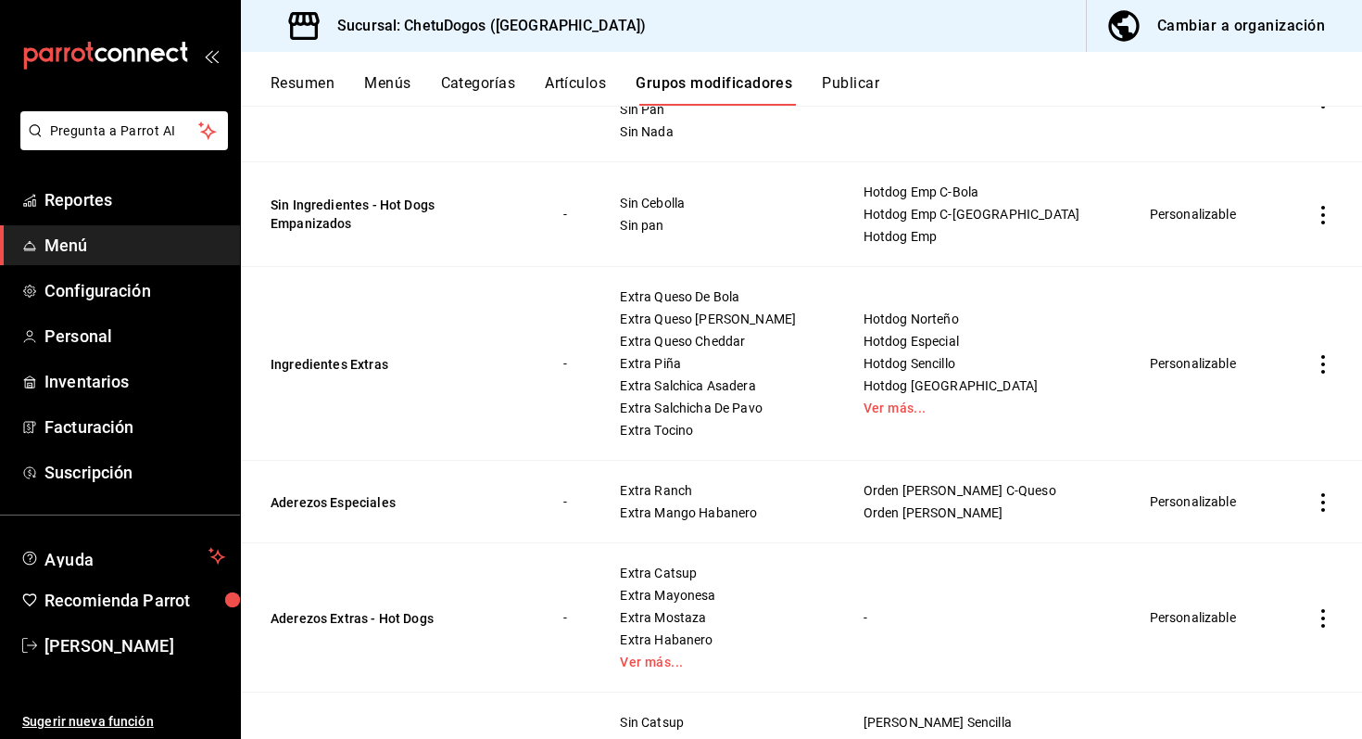
click at [350, 373] on td "Ingredientes Extras" at bounding box center [391, 364] width 300 height 194
click at [344, 363] on button "Ingredientes Extras" at bounding box center [382, 364] width 222 height 19
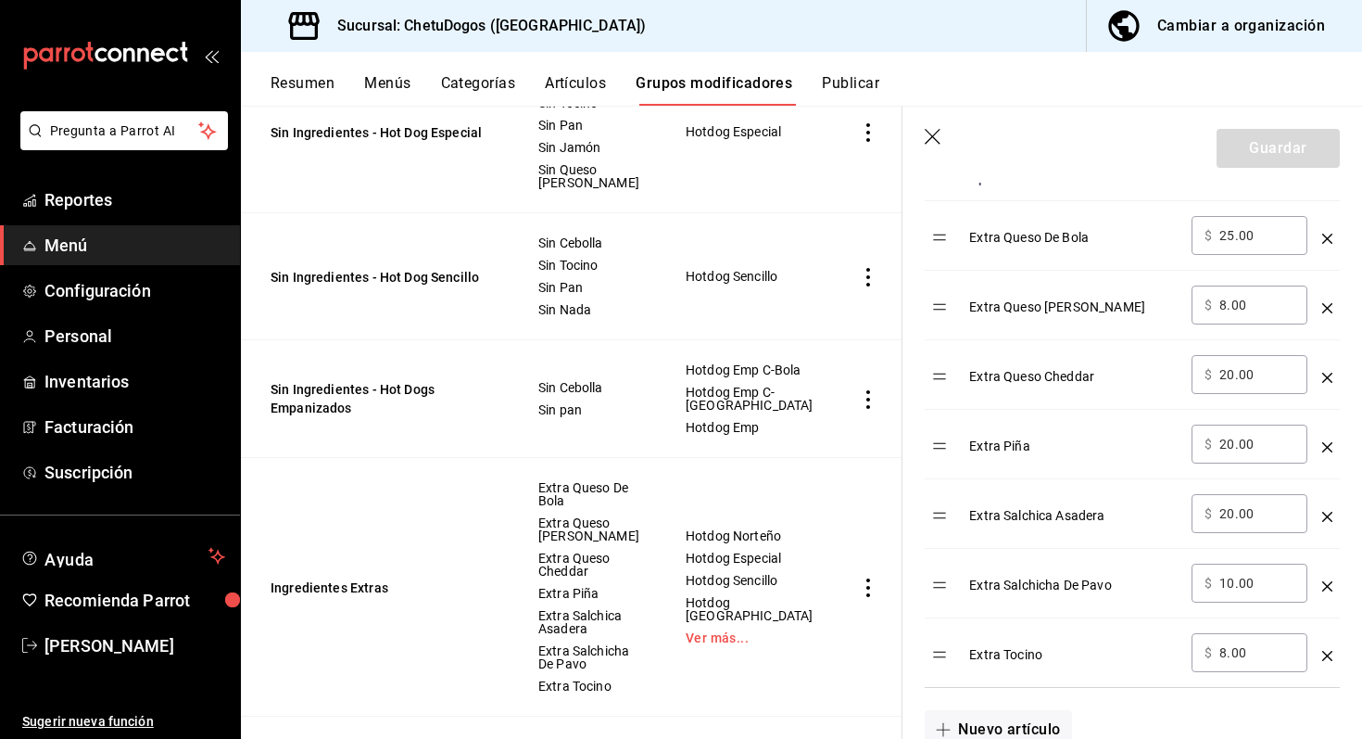
scroll to position [639, 0]
click at [1273, 229] on input "25.00" at bounding box center [1257, 232] width 75 height 19
click at [1238, 235] on input "25.00" at bounding box center [1257, 232] width 75 height 19
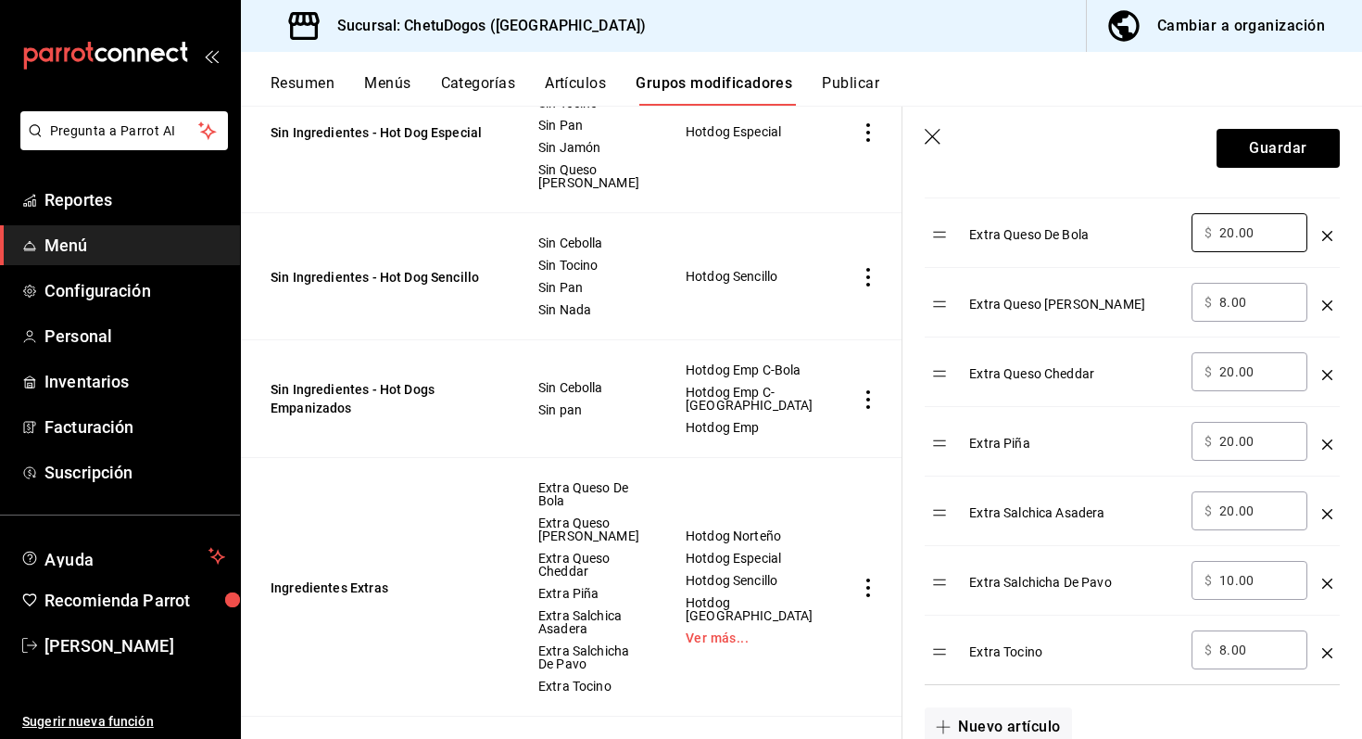
type input "20.00"
click at [1224, 144] on button "Guardar" at bounding box center [1278, 148] width 123 height 39
